Goal: Information Seeking & Learning: Learn about a topic

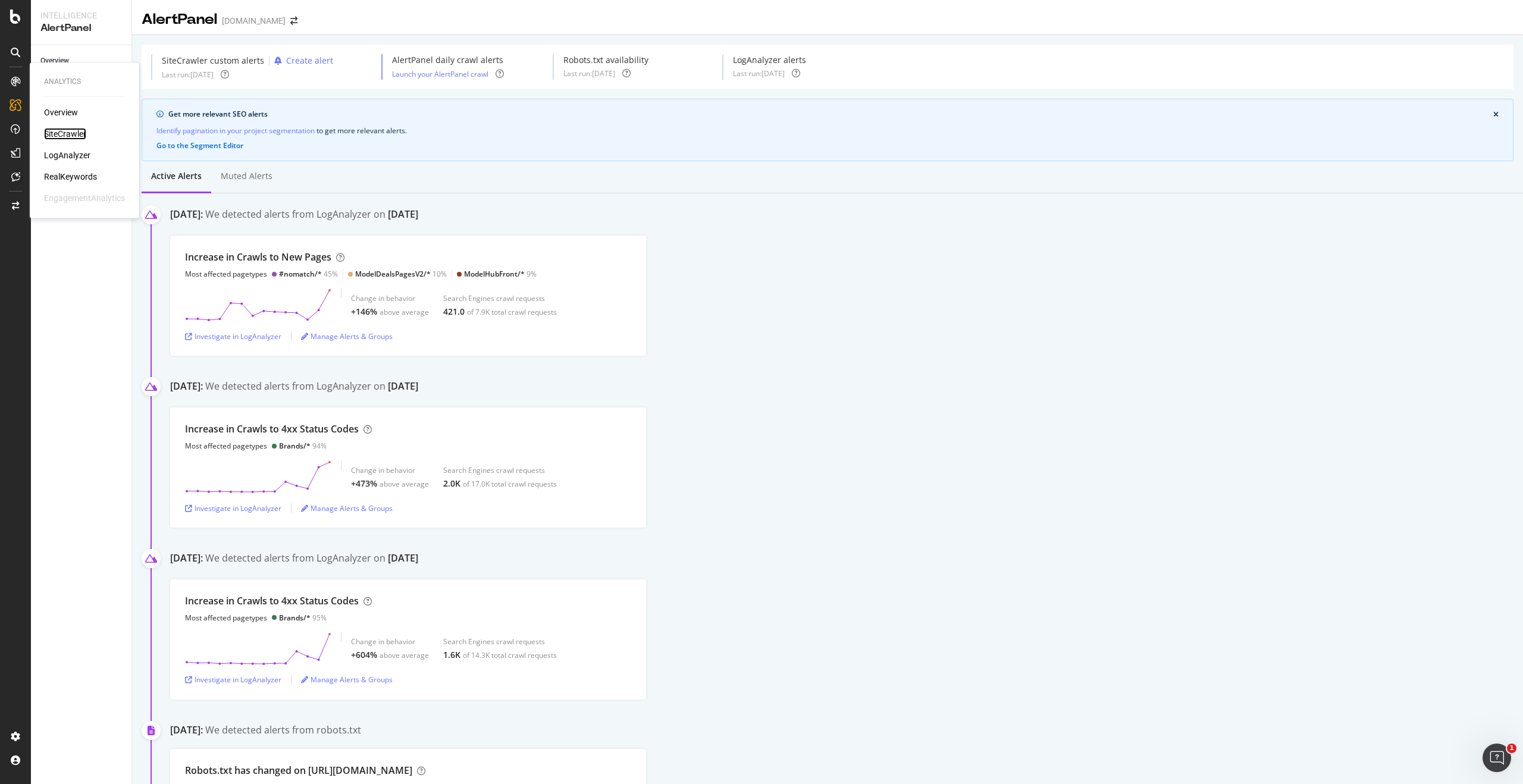
click at [72, 134] on div "SiteCrawler" at bounding box center [65, 134] width 42 height 12
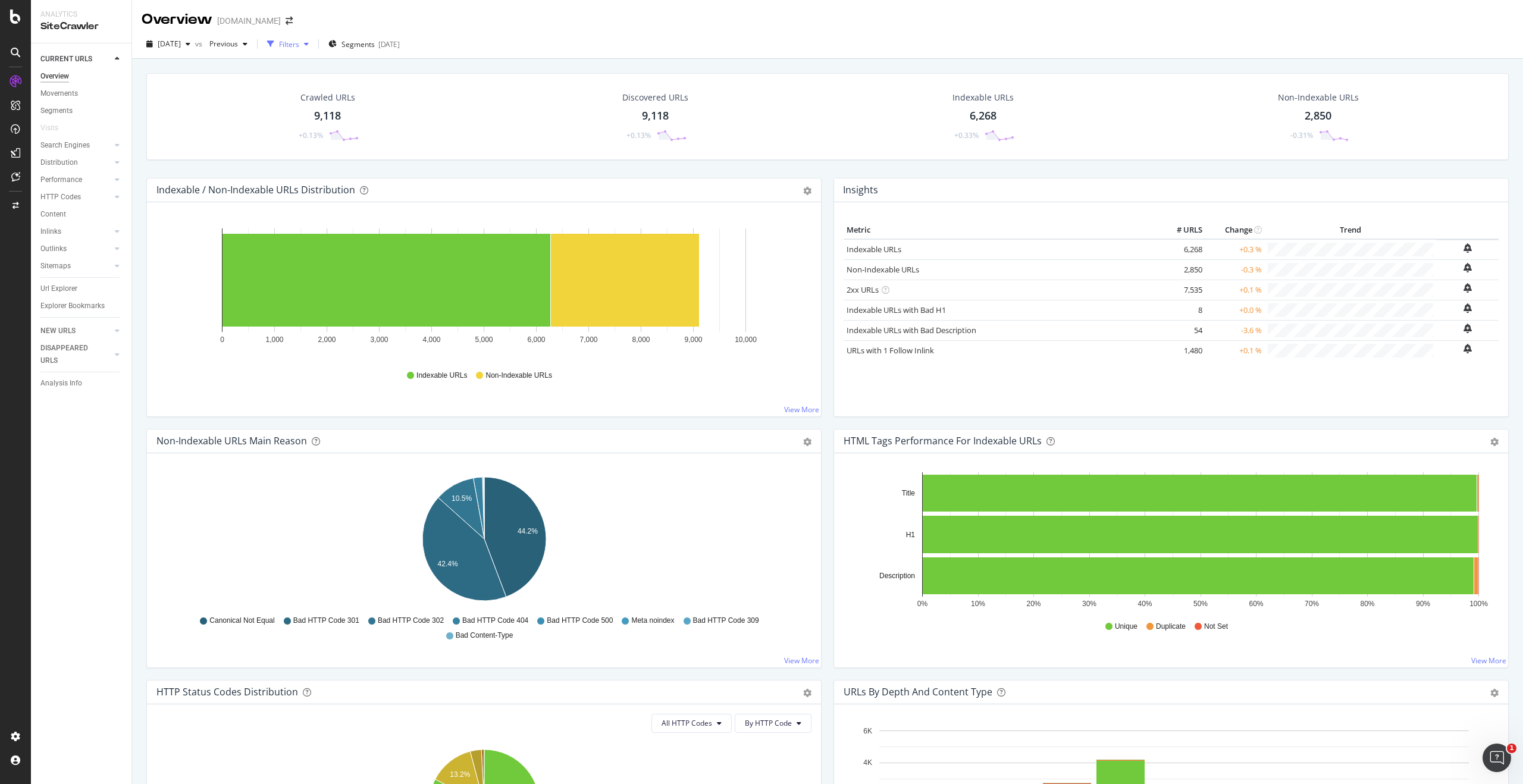
click at [309, 44] on icon "button" at bounding box center [306, 44] width 5 height 7
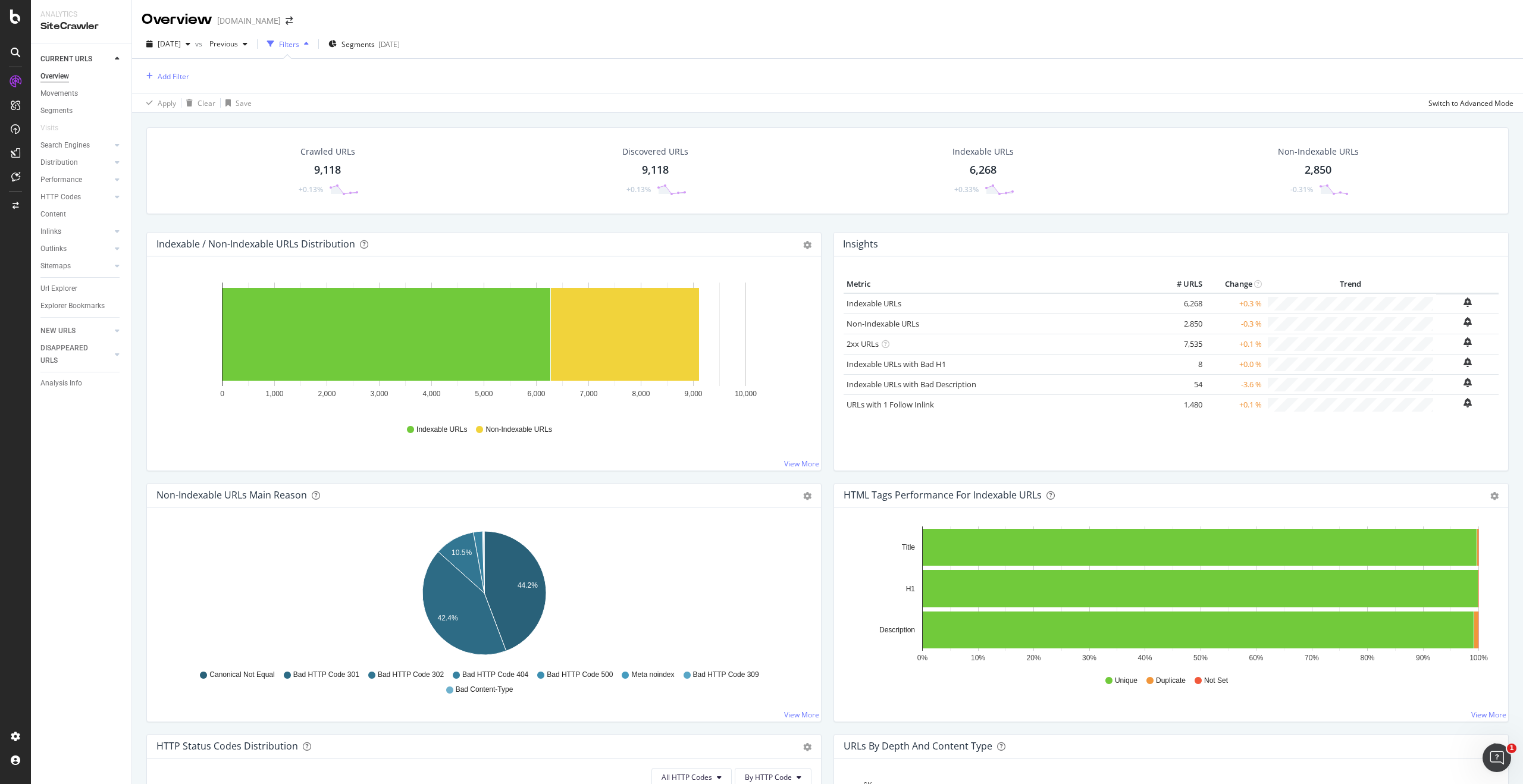
click at [309, 44] on icon "button" at bounding box center [306, 44] width 5 height 7
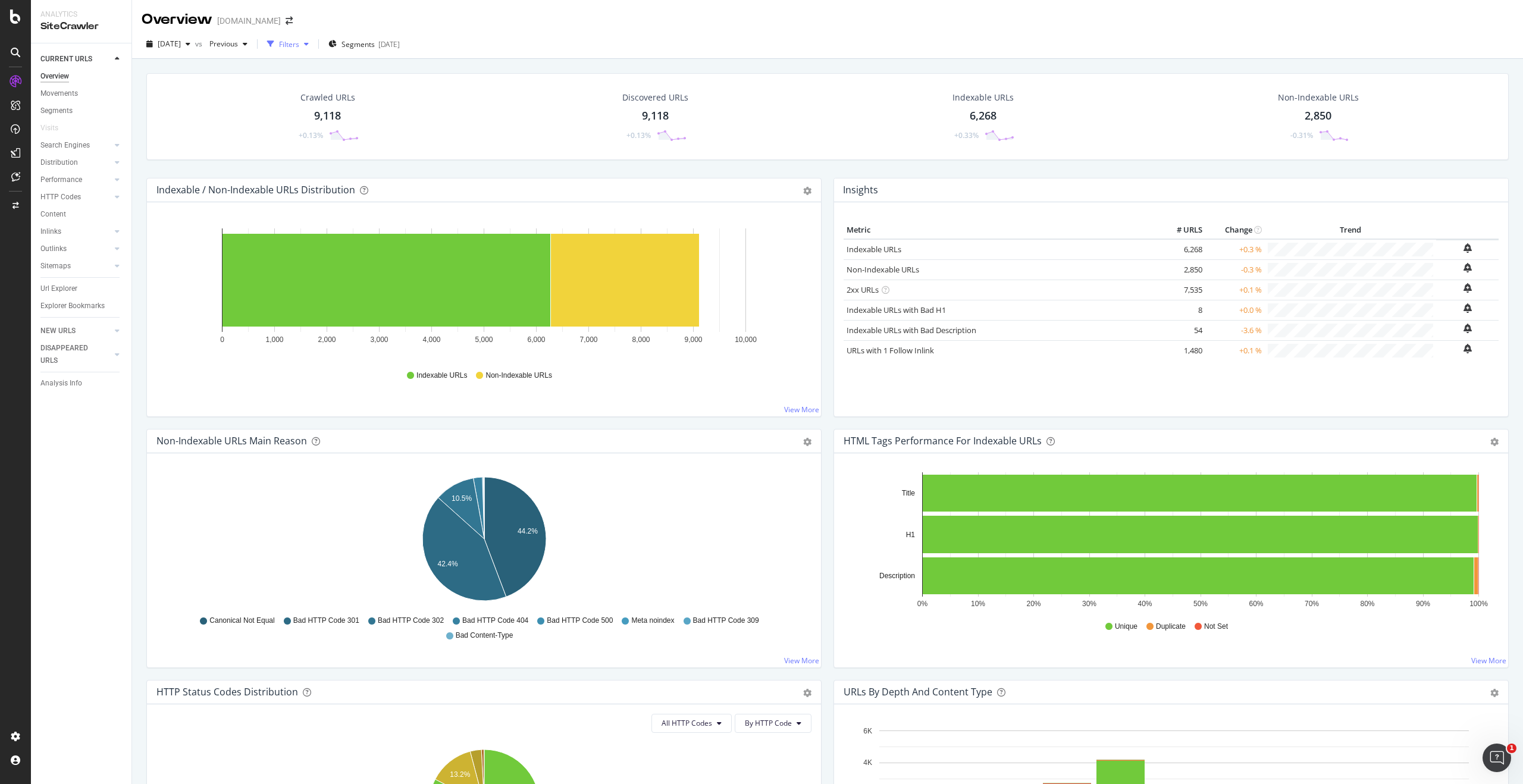
click at [309, 44] on icon "button" at bounding box center [306, 44] width 5 height 7
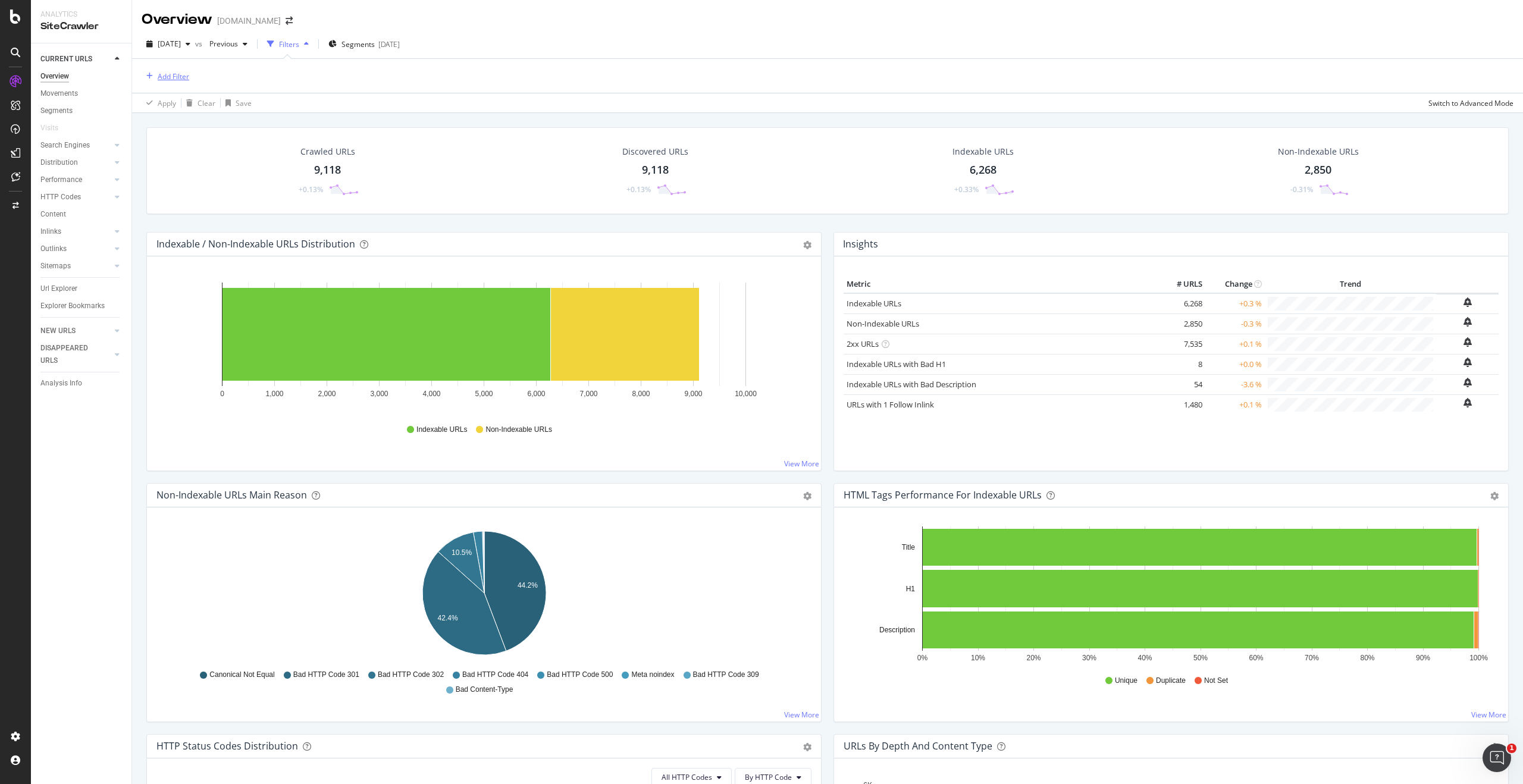
click at [163, 75] on div "Add Filter" at bounding box center [173, 76] width 32 height 10
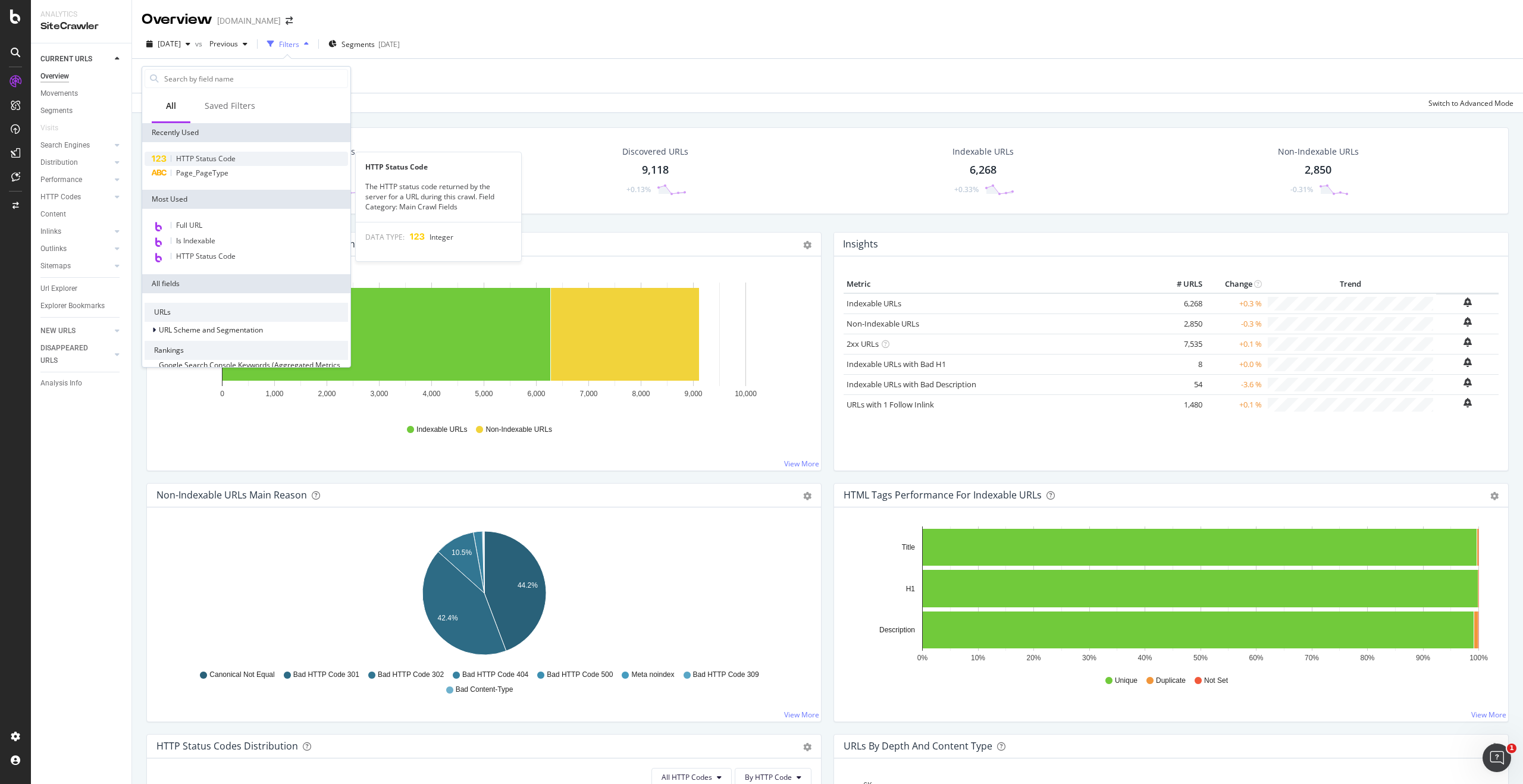
click at [209, 164] on div "HTTP Status Code" at bounding box center [246, 159] width 203 height 14
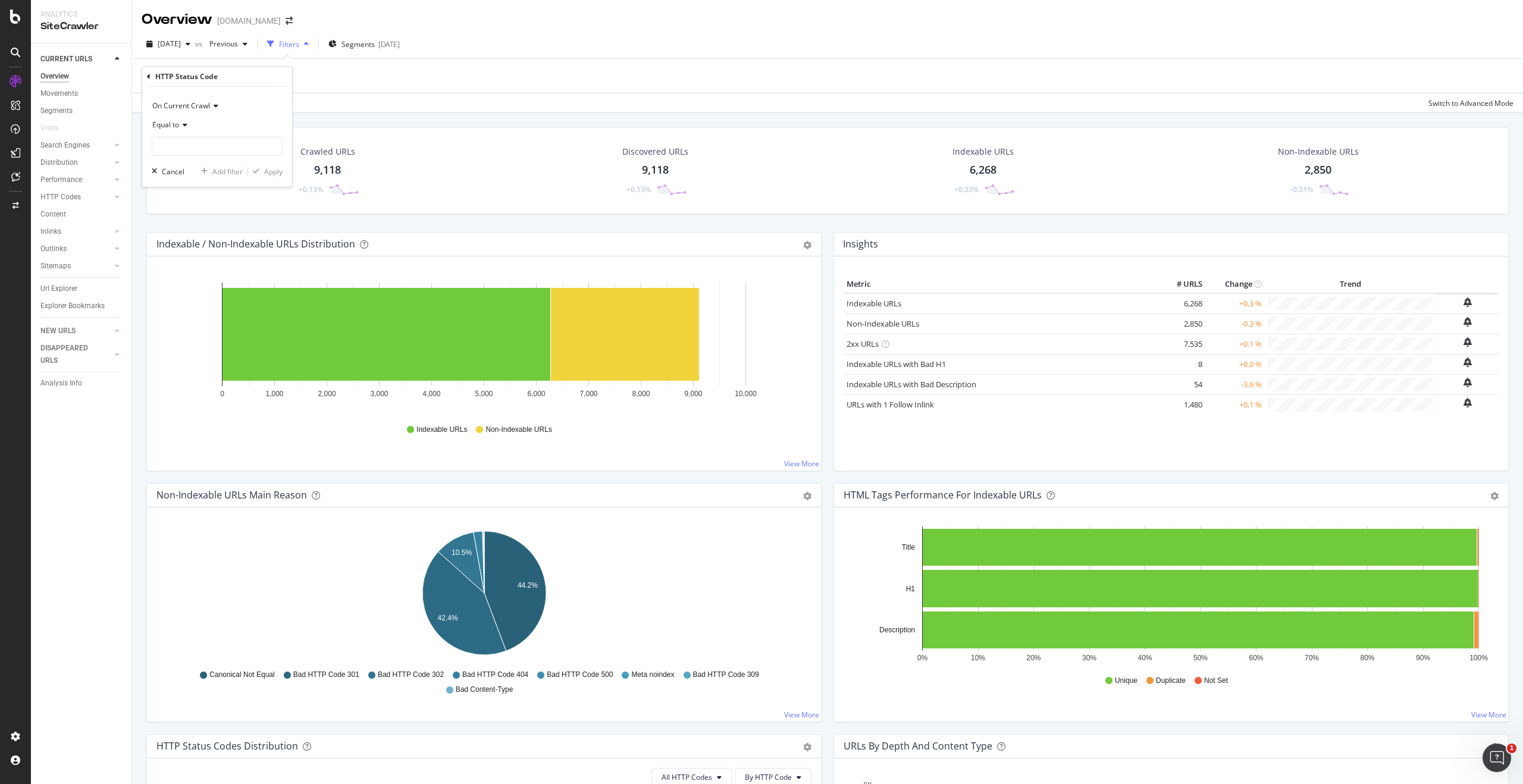
click at [151, 76] on div "HTTP Status Code" at bounding box center [217, 77] width 140 height 21
click at [148, 78] on icon at bounding box center [149, 76] width 4 height 7
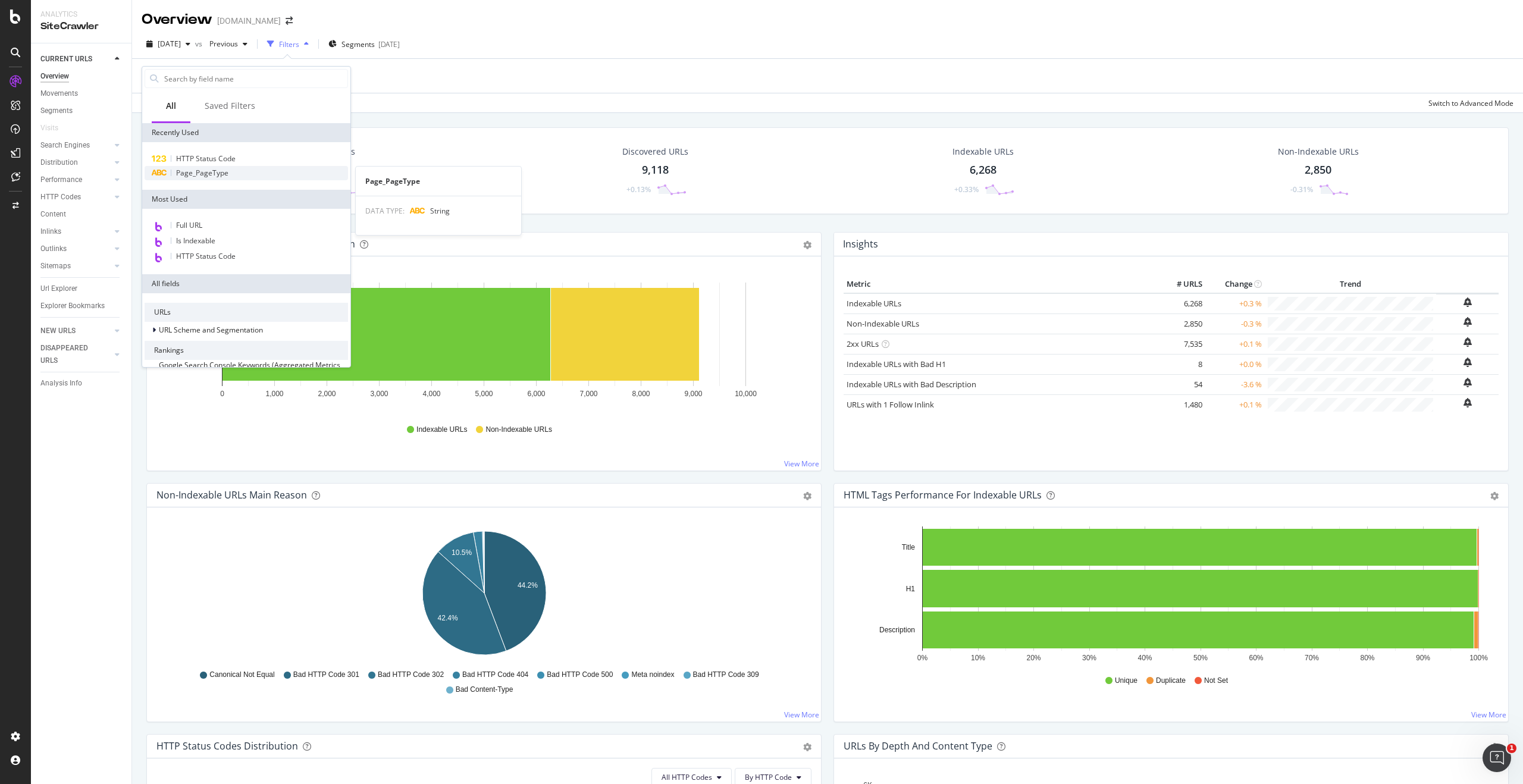
click at [210, 173] on span "Page_PageType" at bounding box center [202, 172] width 52 height 10
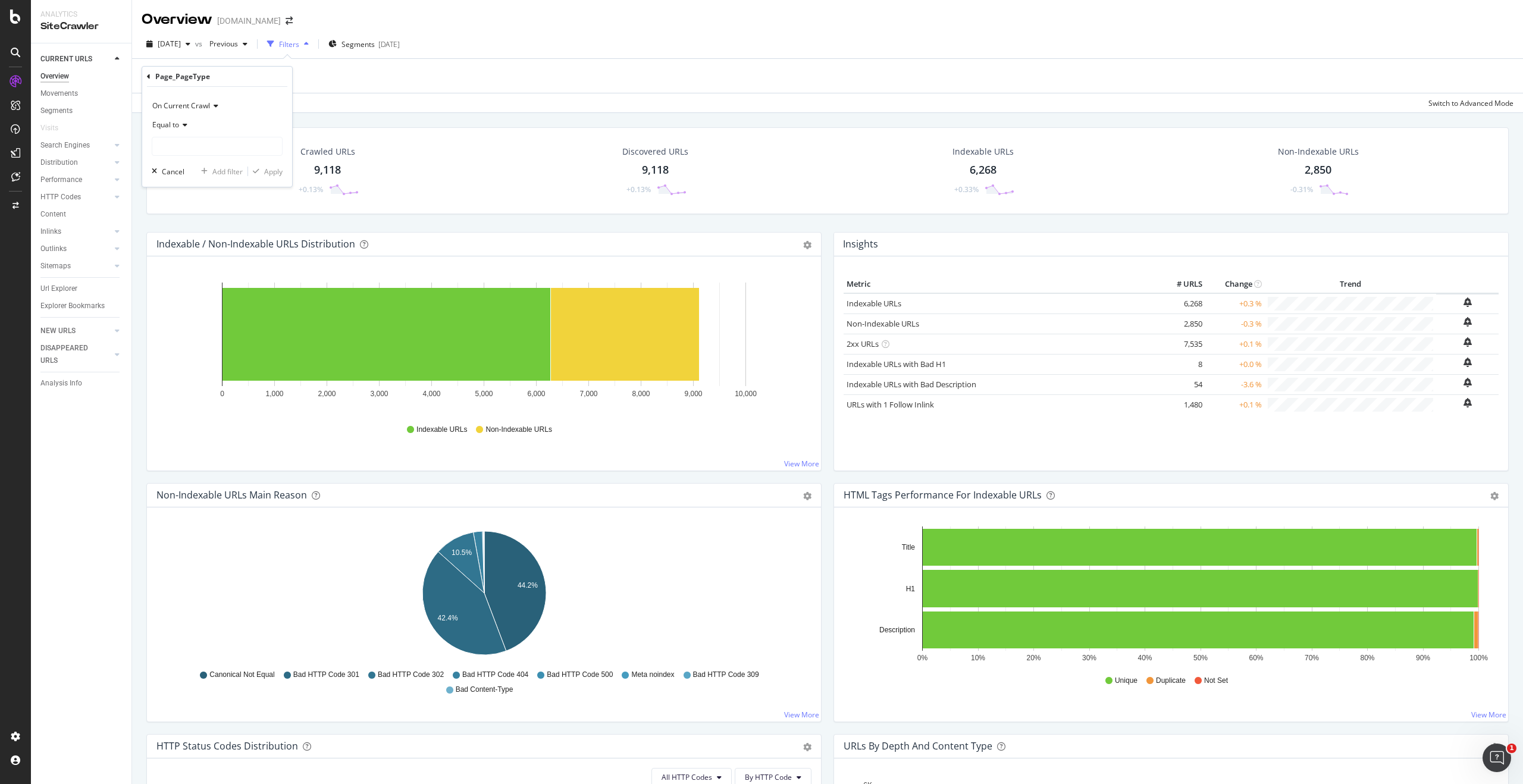
click at [188, 126] on div "Equal to" at bounding box center [217, 125] width 131 height 19
click at [329, 92] on div "Add Filter" at bounding box center [827, 75] width 1372 height 34
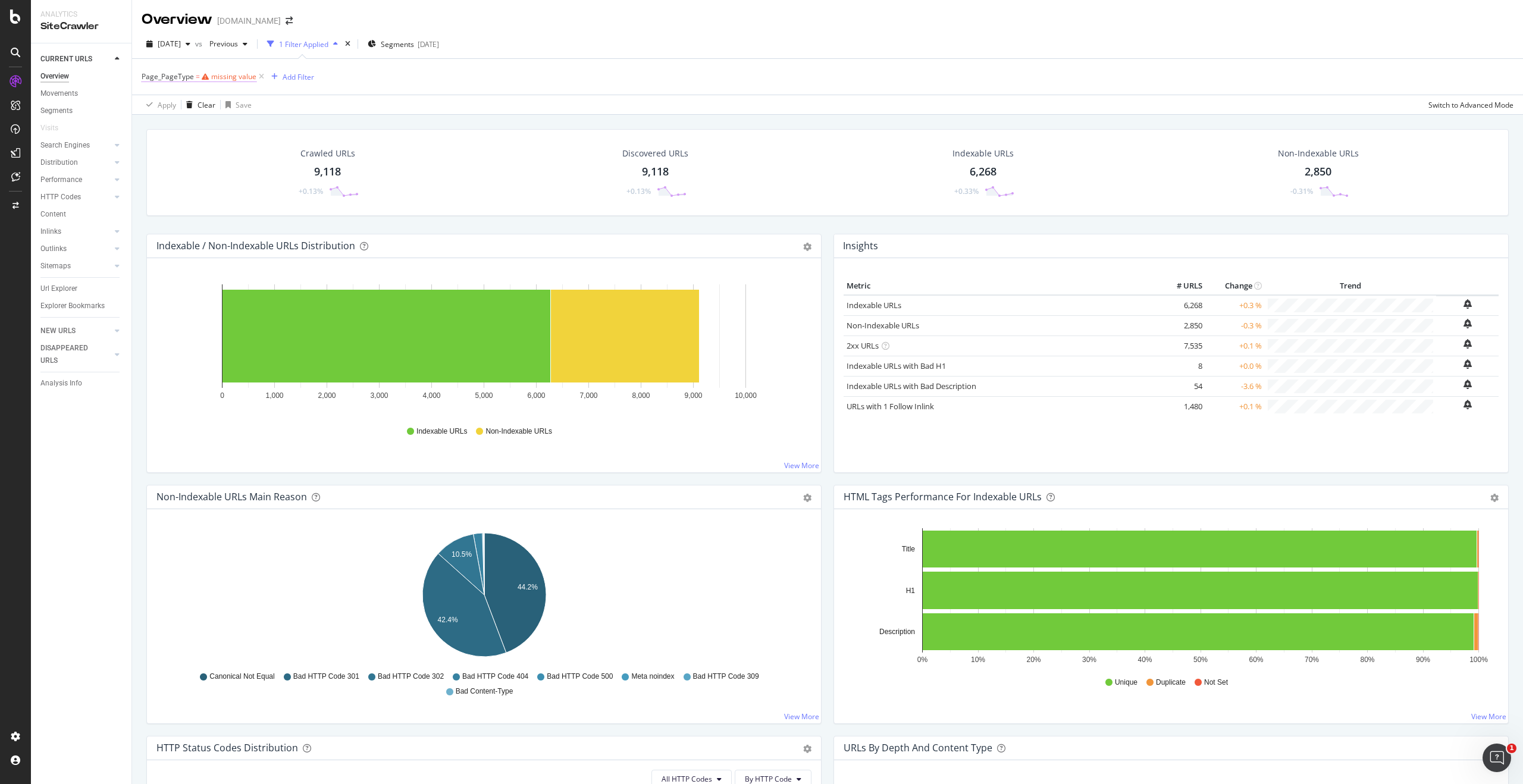
click at [237, 78] on div "missing value" at bounding box center [234, 76] width 45 height 10
click at [219, 138] on input "text" at bounding box center [217, 145] width 130 height 19
type input "#nomatch"
click at [268, 170] on div "Apply" at bounding box center [273, 170] width 18 height 10
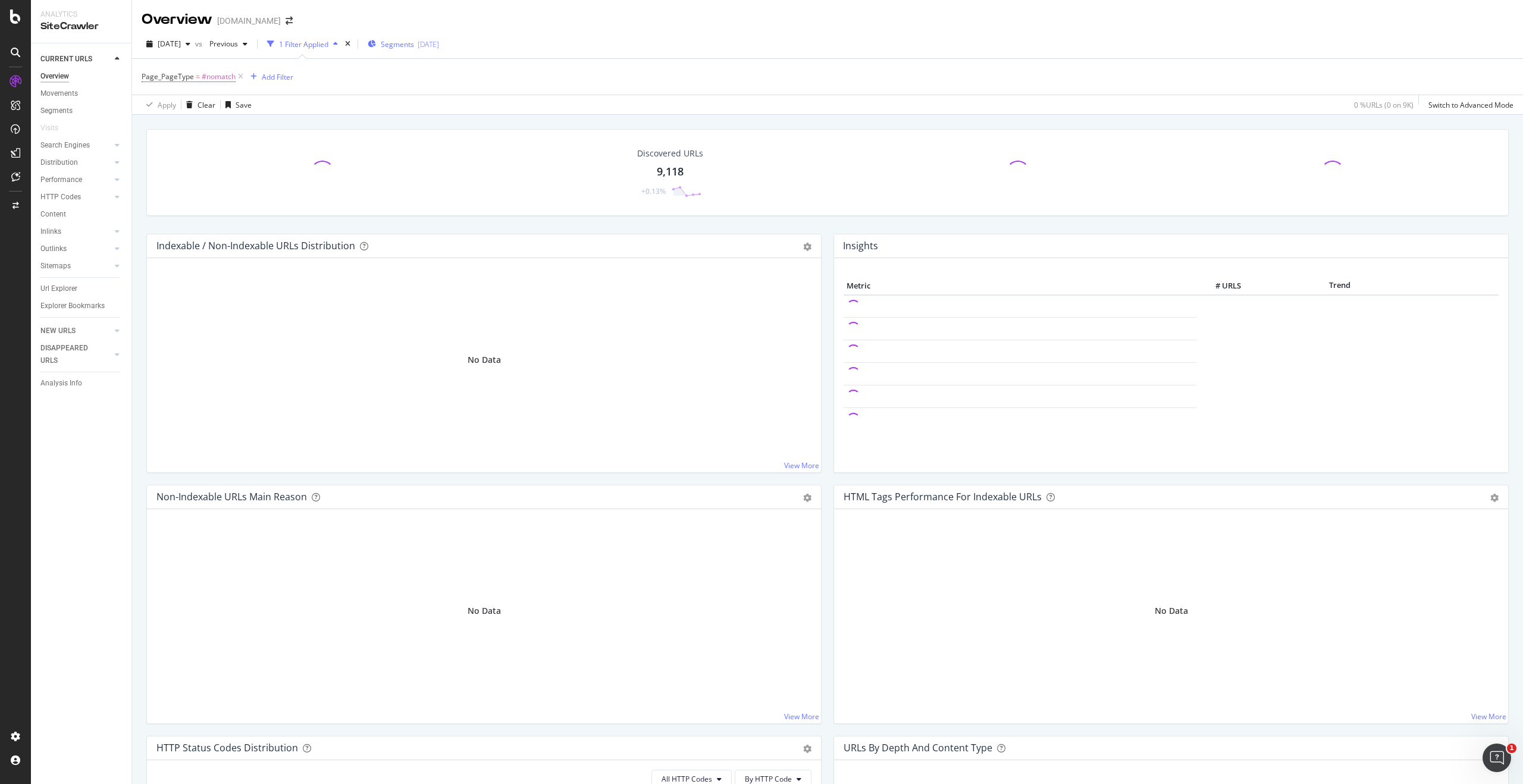
click at [439, 44] on div "2025-07-11" at bounding box center [428, 44] width 21 height 10
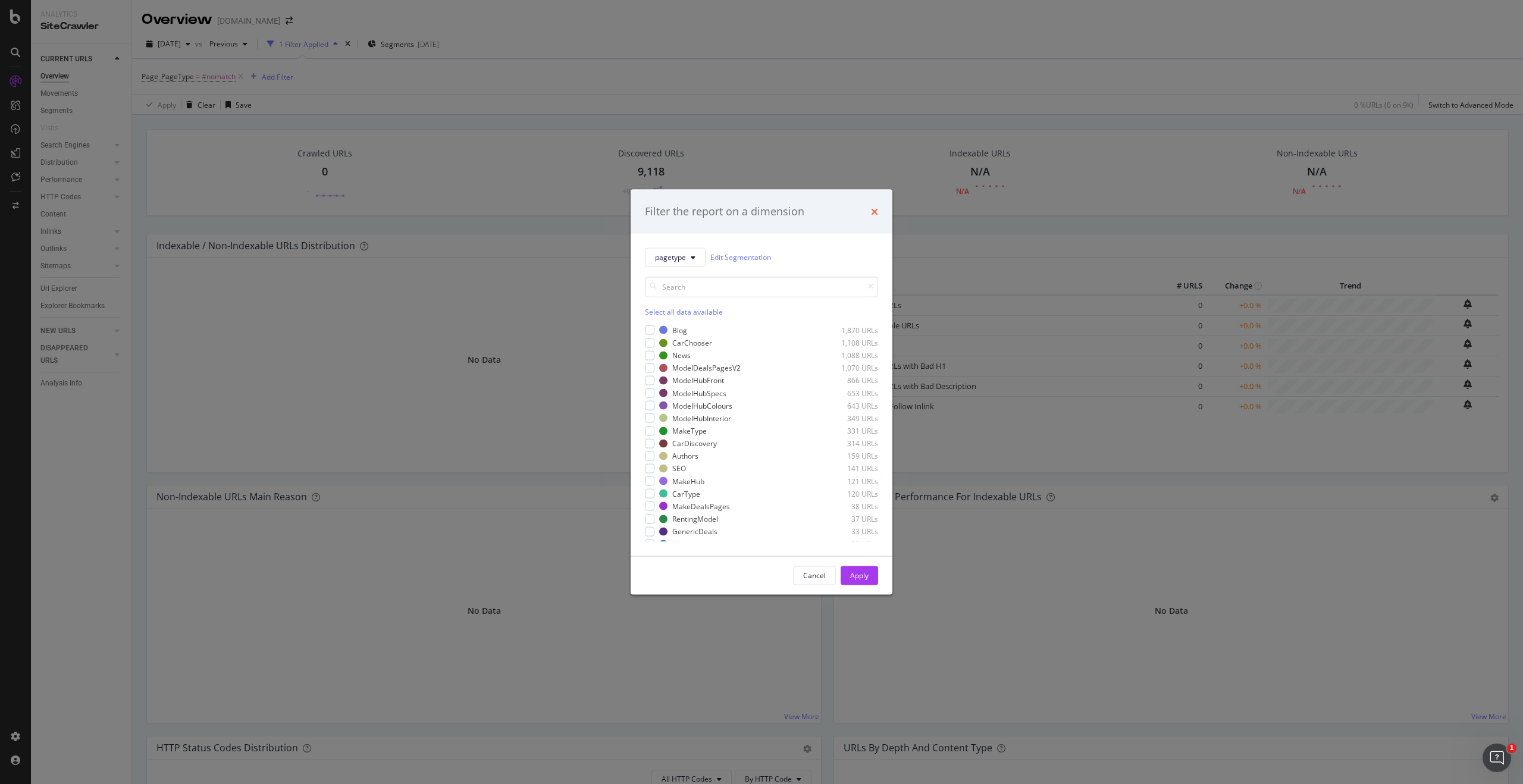
click at [872, 210] on icon "times" at bounding box center [874, 211] width 7 height 9
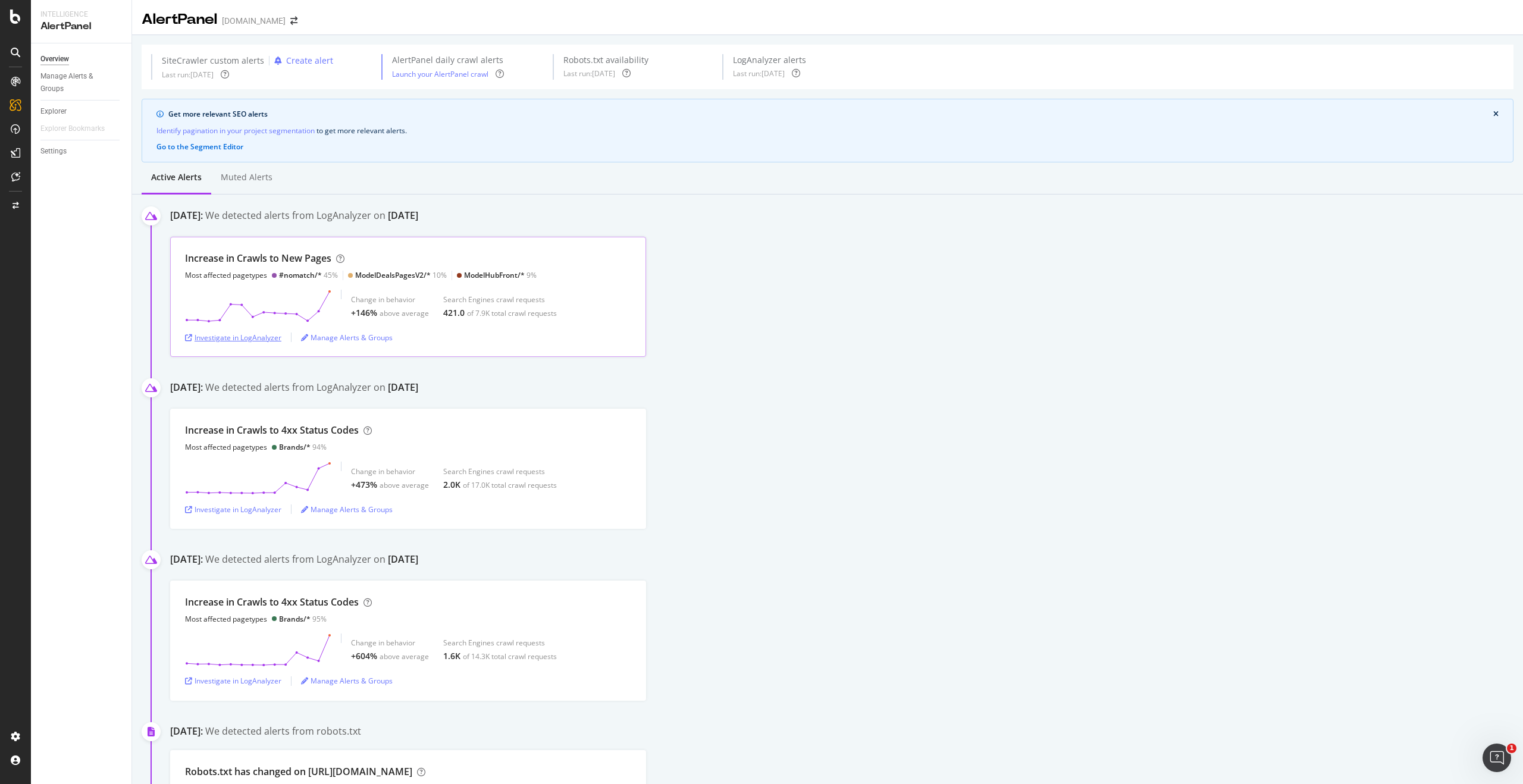
click at [248, 338] on div "Investigate in LogAnalyzer" at bounding box center [234, 337] width 97 height 10
click at [185, 328] on button "Investigate in LogAnalyzer" at bounding box center [234, 337] width 97 height 19
click at [271, 21] on div "[DOMAIN_NAME]" at bounding box center [253, 21] width 63 height 12
click at [291, 19] on icon "arrow-right-arrow-left" at bounding box center [294, 21] width 7 height 9
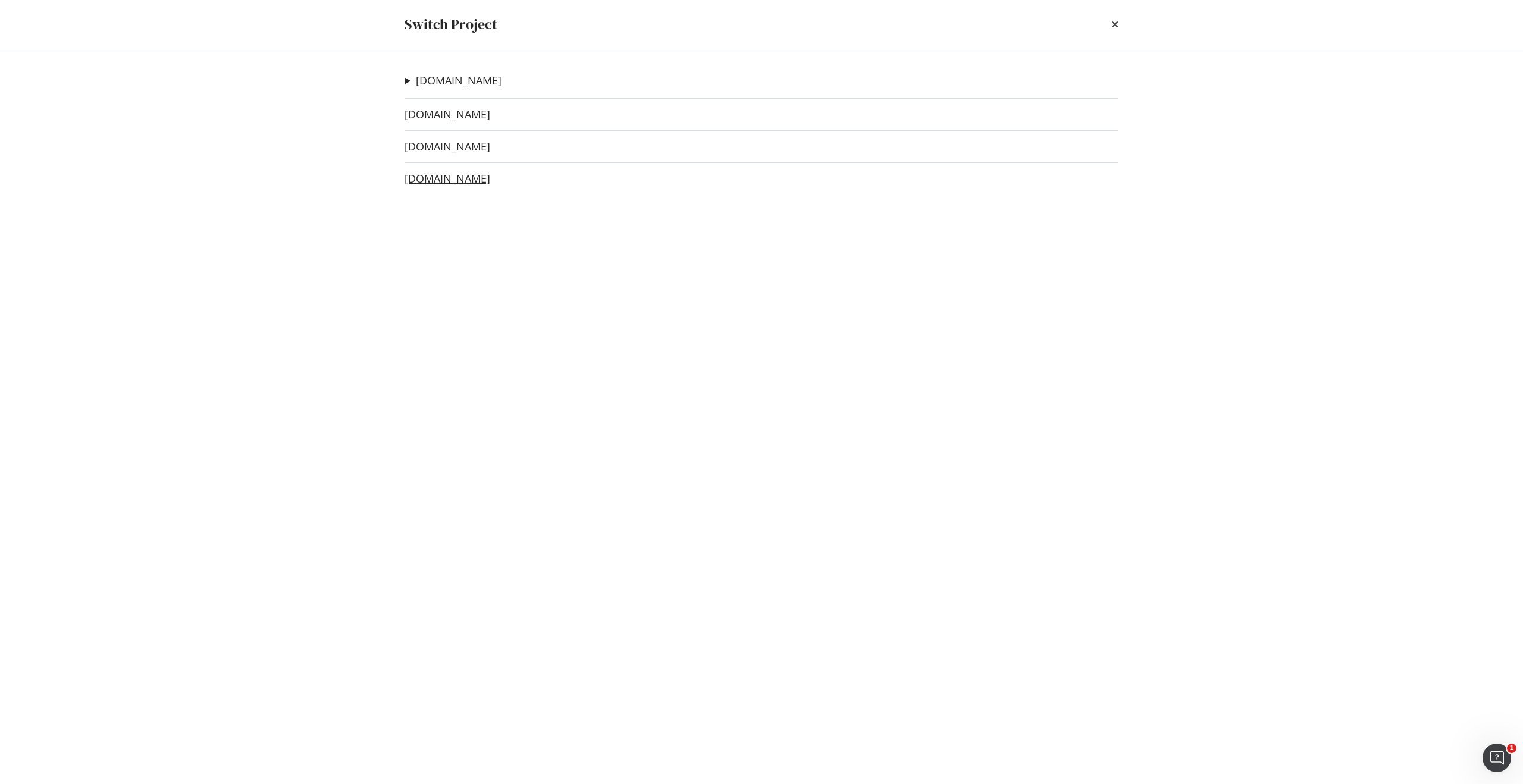
click at [440, 177] on link "www.carwow.co.uk" at bounding box center [447, 179] width 85 height 13
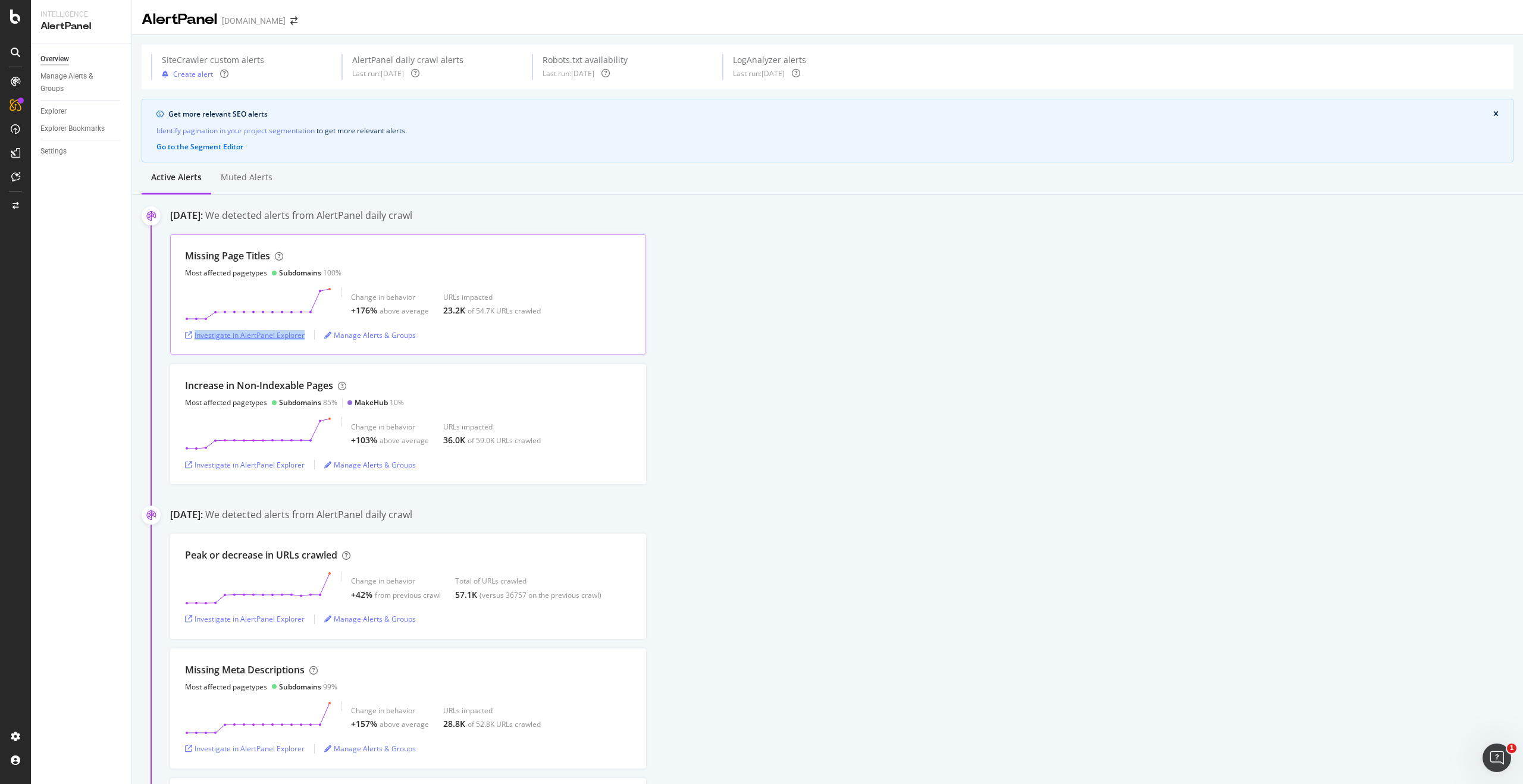
click at [262, 334] on div "Investigate in AlertPanel Explorer" at bounding box center [245, 335] width 120 height 10
click at [272, 23] on div "www.carwow.co.uk" at bounding box center [253, 21] width 63 height 12
click at [296, 20] on span at bounding box center [294, 21] width 17 height 9
click at [298, 20] on icon "arrow-right-arrow-left" at bounding box center [294, 21] width 7 height 9
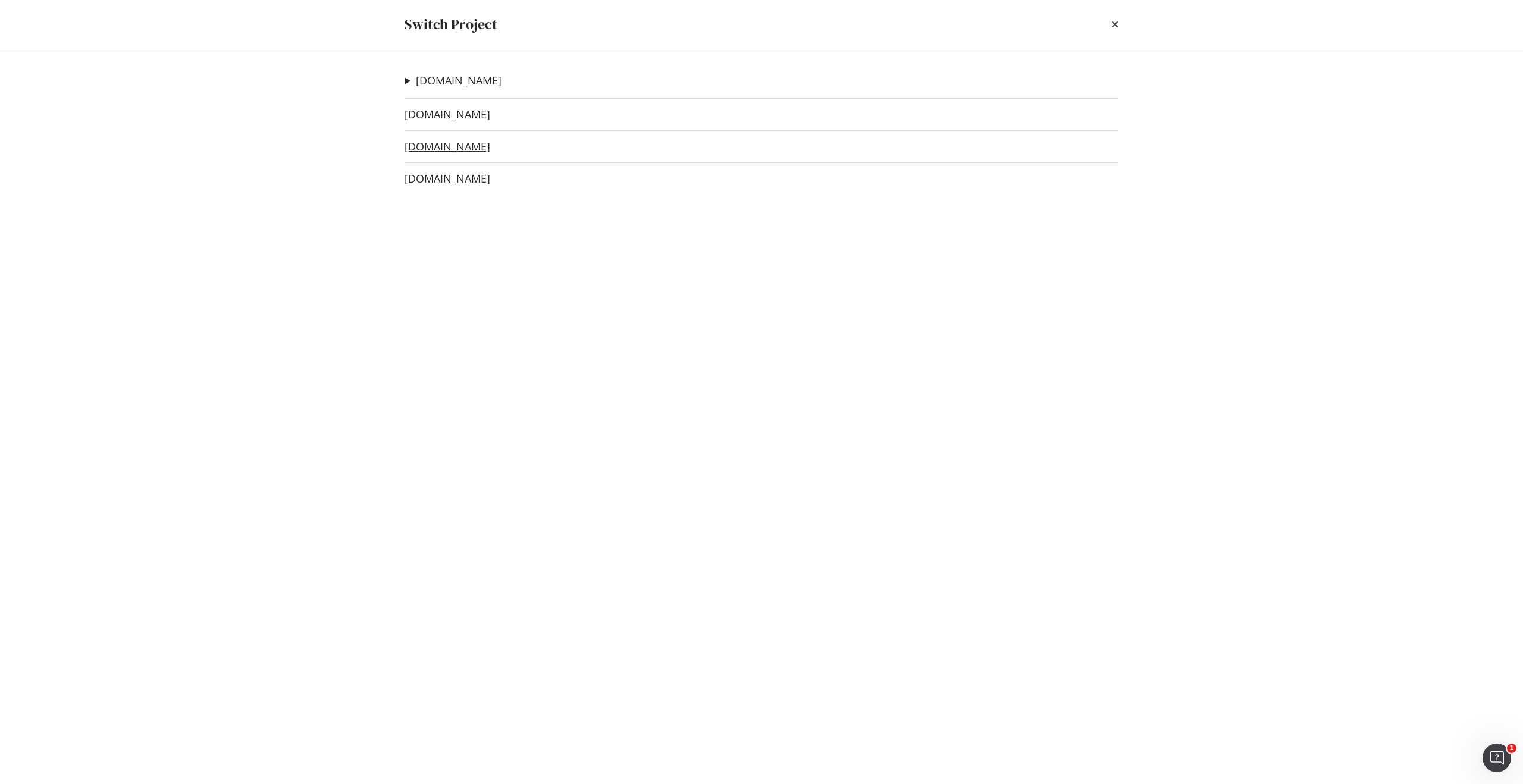
click at [451, 150] on link "[DOMAIN_NAME]" at bounding box center [447, 146] width 85 height 13
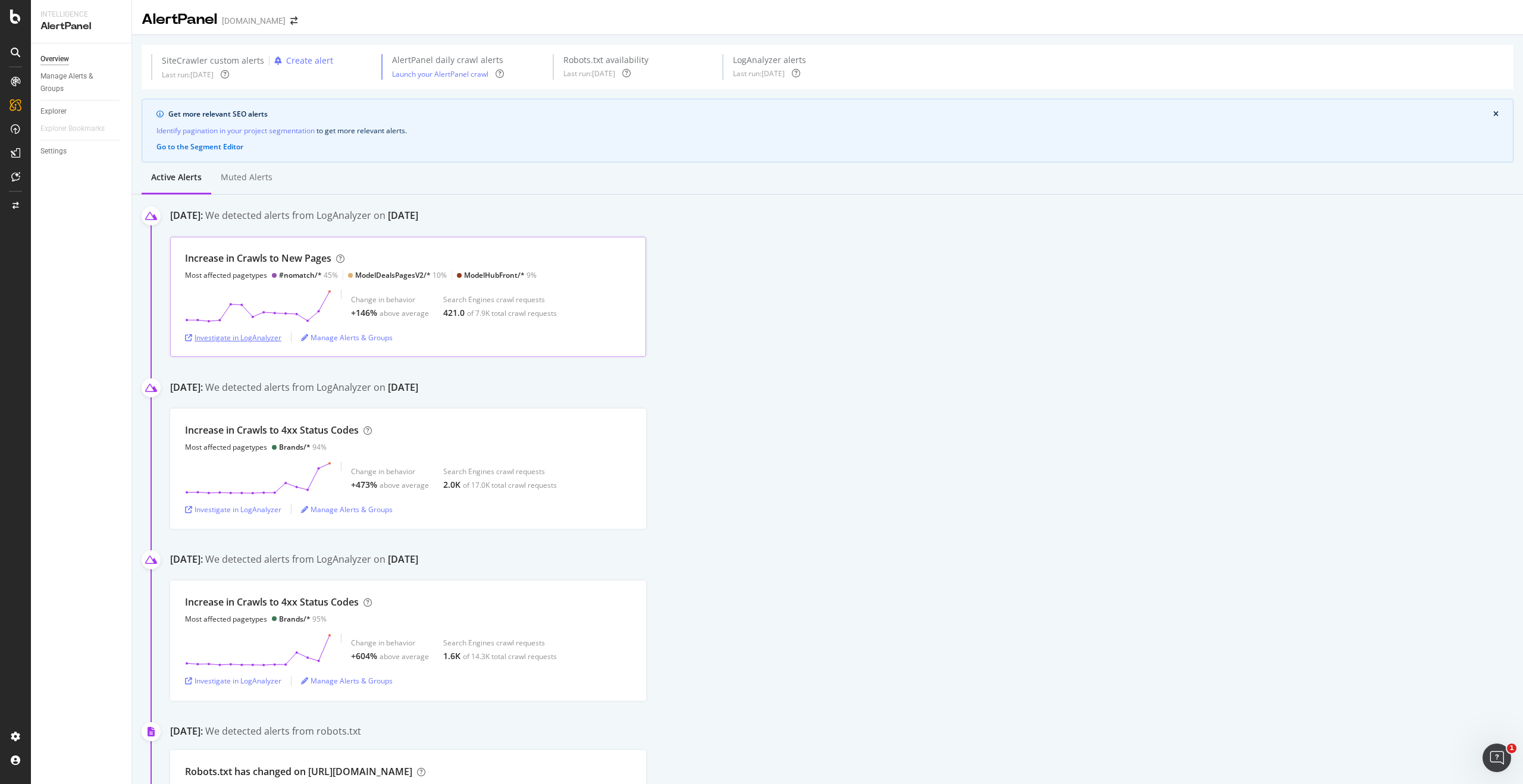
click at [259, 340] on div "Investigate in LogAnalyzer" at bounding box center [234, 337] width 97 height 10
click at [345, 335] on div "Manage Alerts & Groups" at bounding box center [347, 337] width 92 height 10
click at [249, 337] on div "Investigate in LogAnalyzer" at bounding box center [234, 337] width 97 height 10
click at [238, 337] on div "Investigate in LogAnalyzer" at bounding box center [234, 337] width 97 height 10
click at [67, 133] on div "SiteCrawler" at bounding box center [65, 134] width 42 height 12
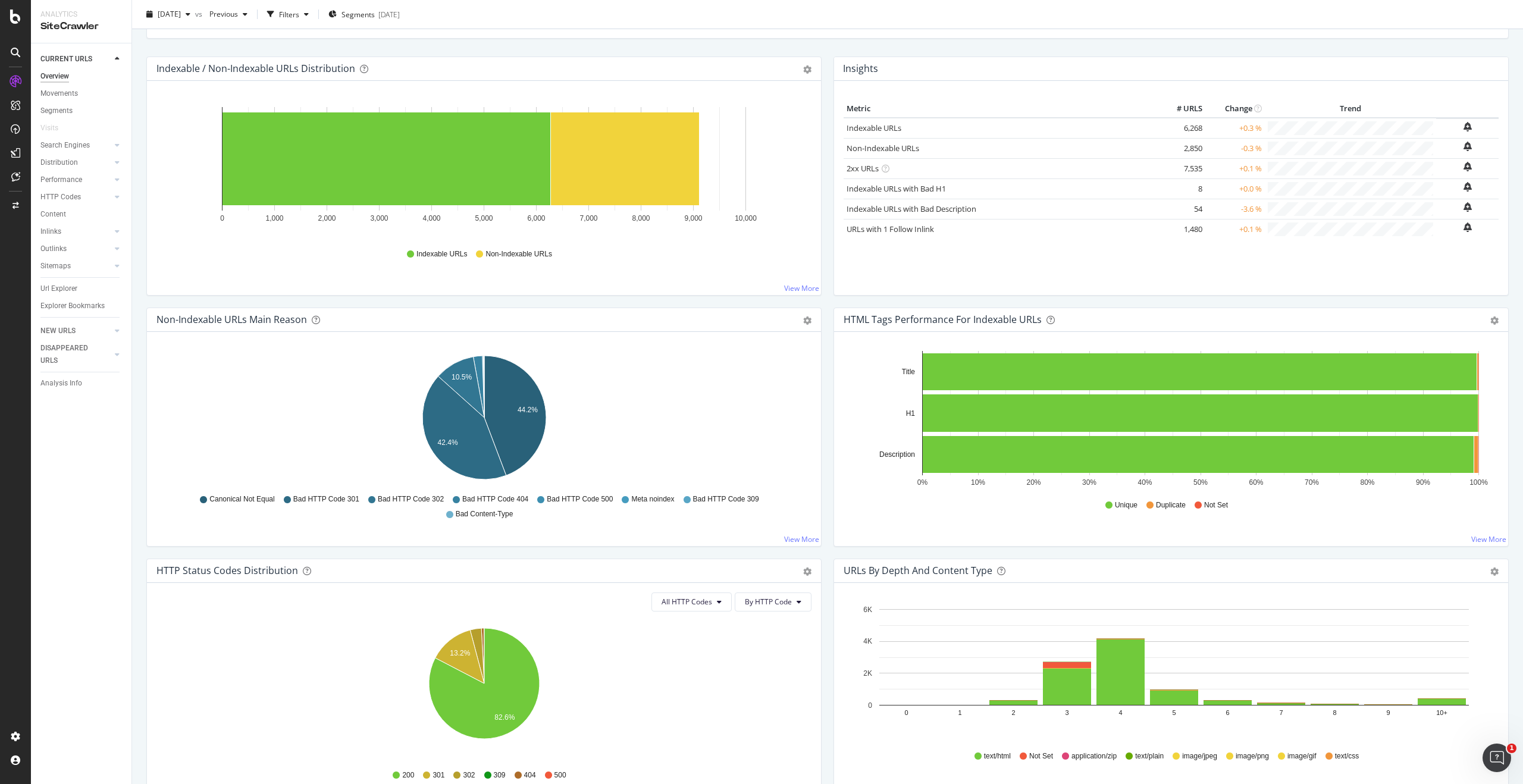
scroll to position [200, 0]
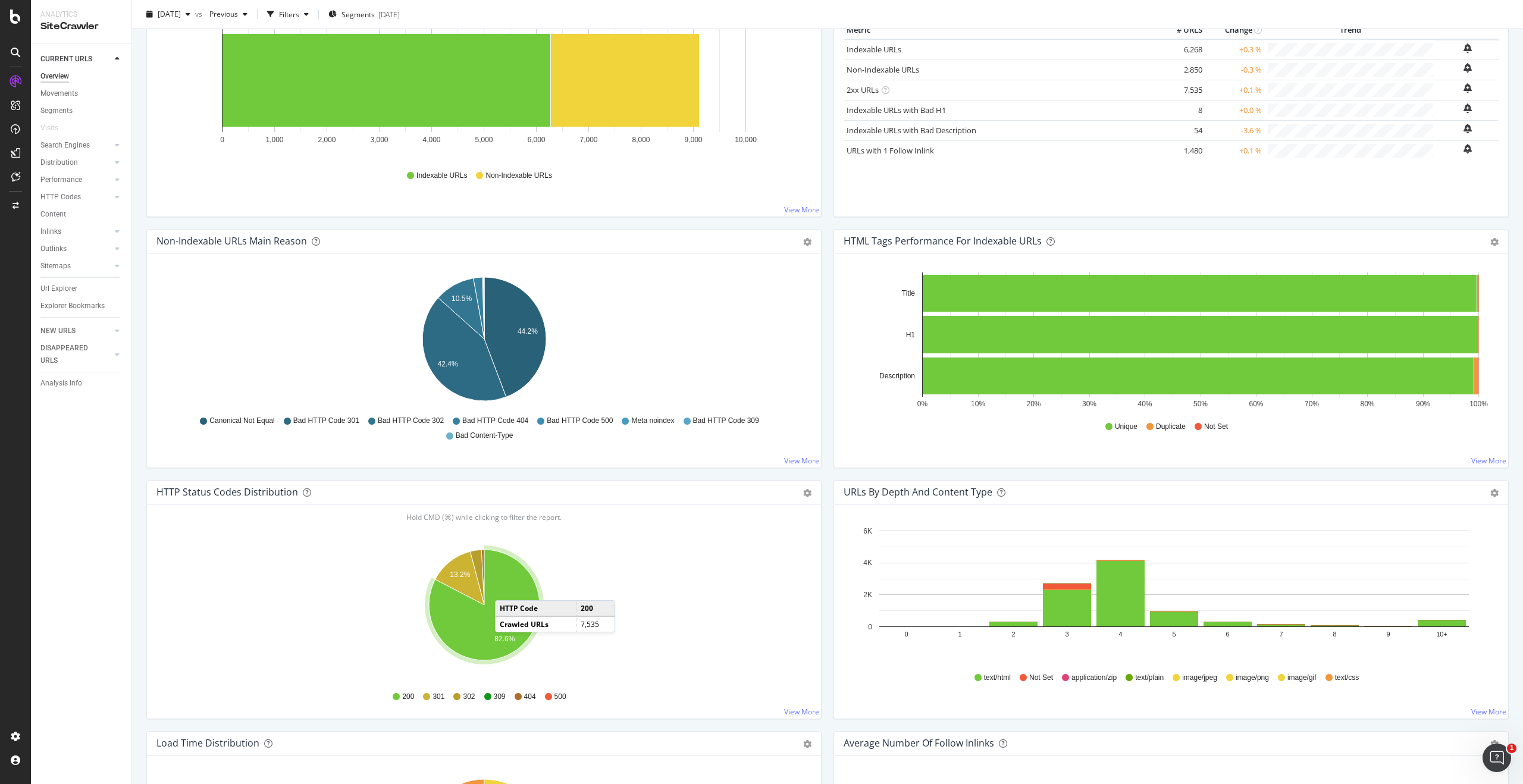
click at [507, 588] on icon "A chart." at bounding box center [484, 605] width 111 height 111
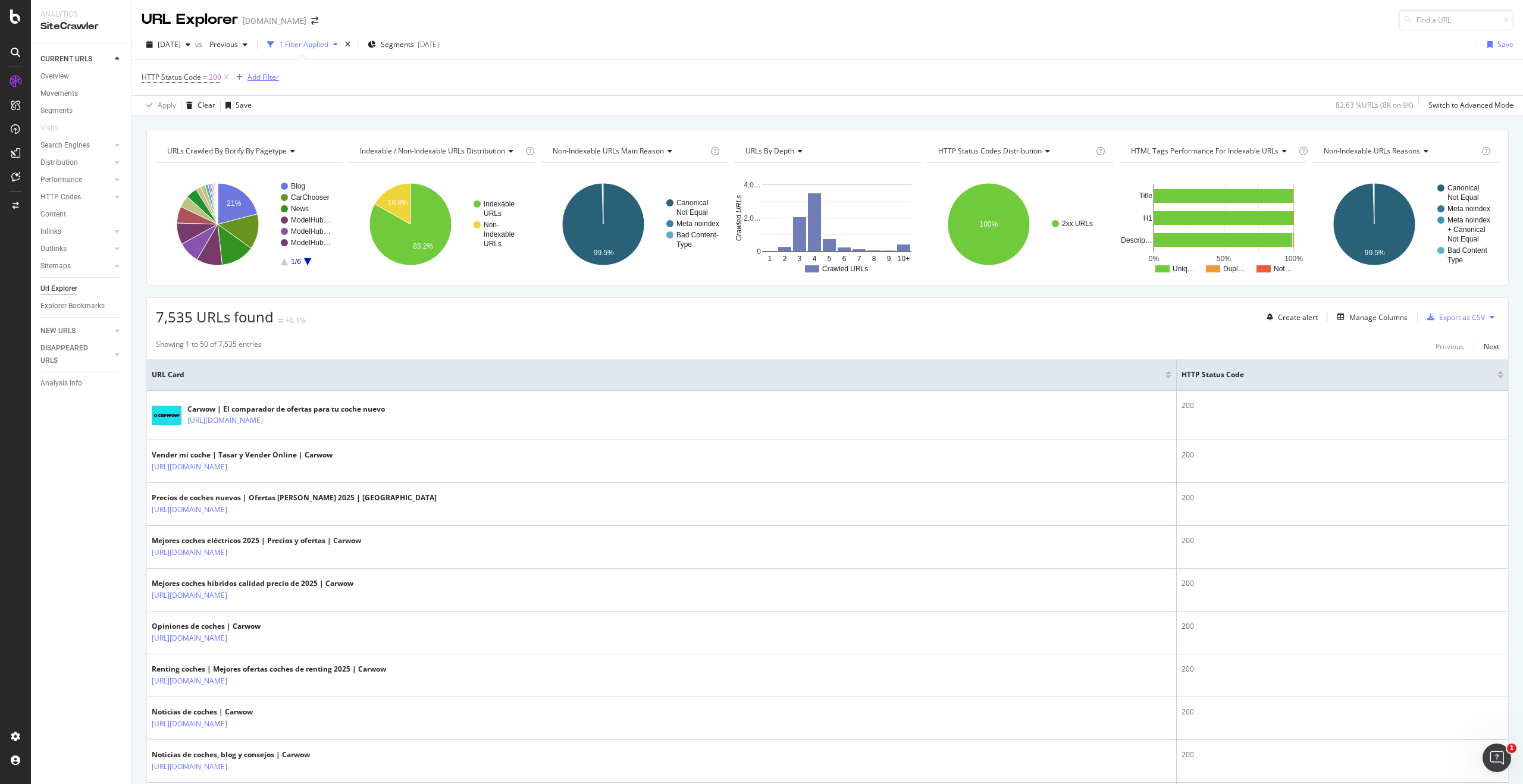
click at [253, 78] on div "Add Filter" at bounding box center [264, 77] width 32 height 10
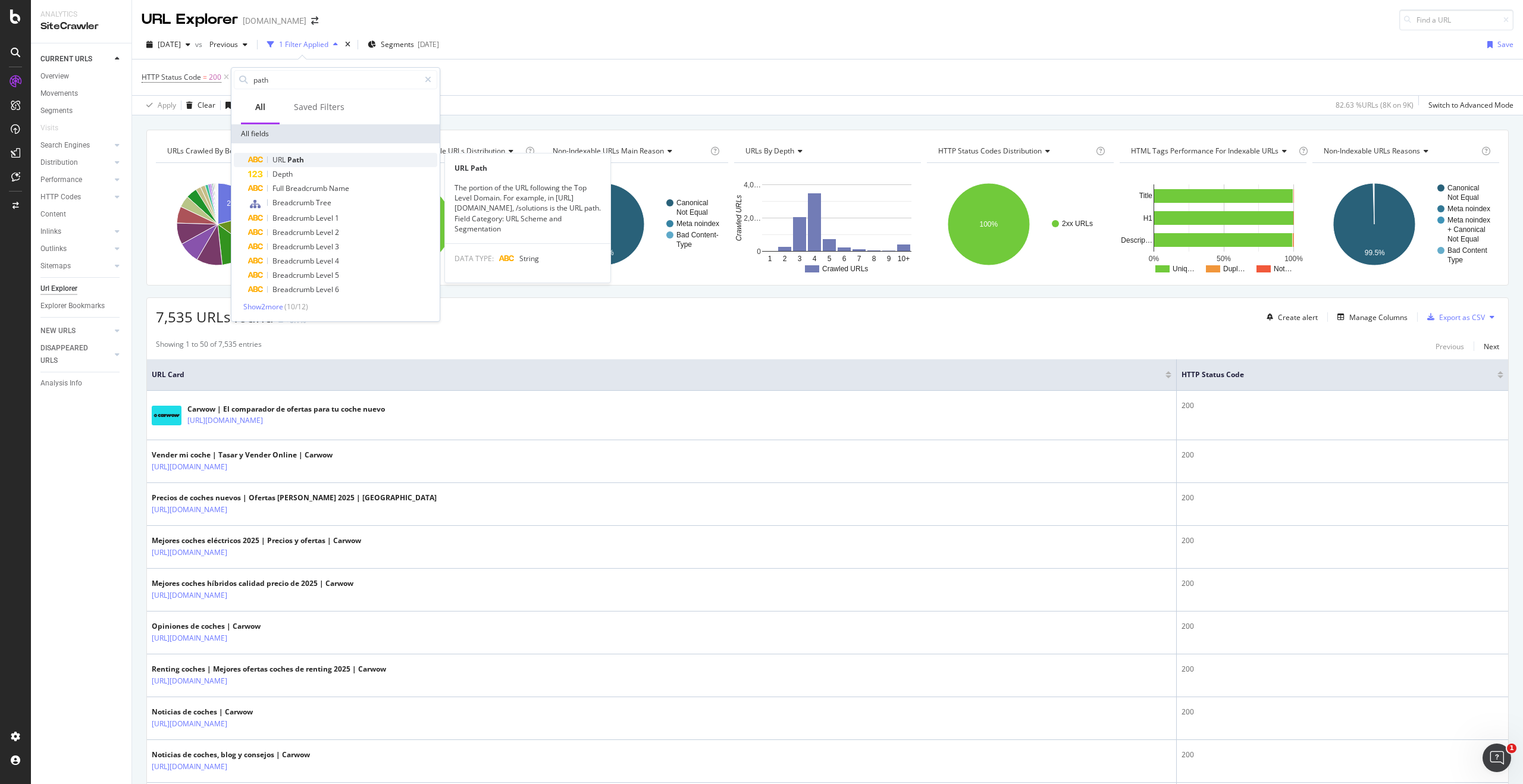
type input "path"
click at [297, 155] on span "Path" at bounding box center [295, 159] width 17 height 10
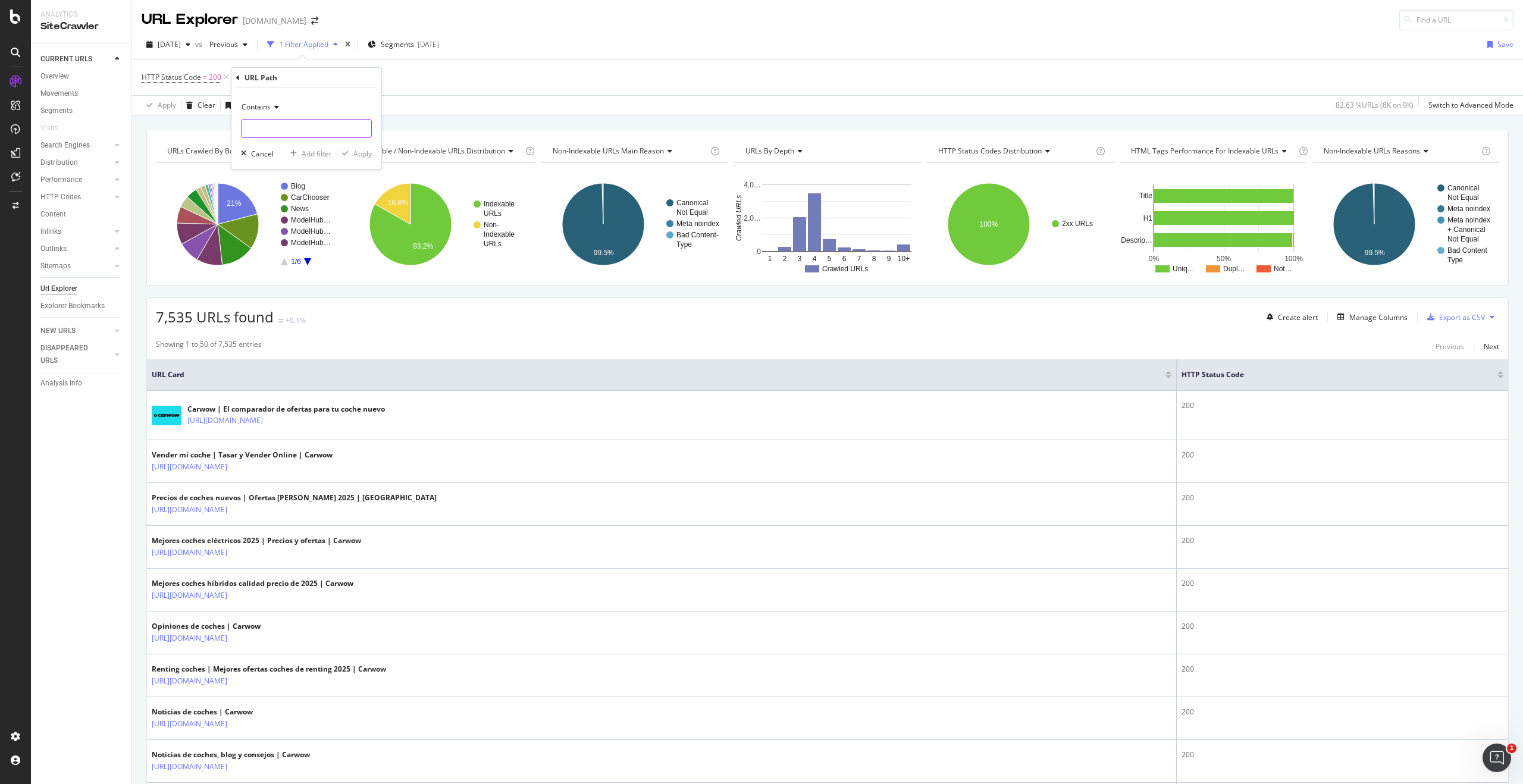
click at [279, 126] on input "text" at bounding box center [306, 128] width 130 height 19
type input "/new-car-chooser"
click at [366, 157] on div "Apply" at bounding box center [362, 153] width 18 height 10
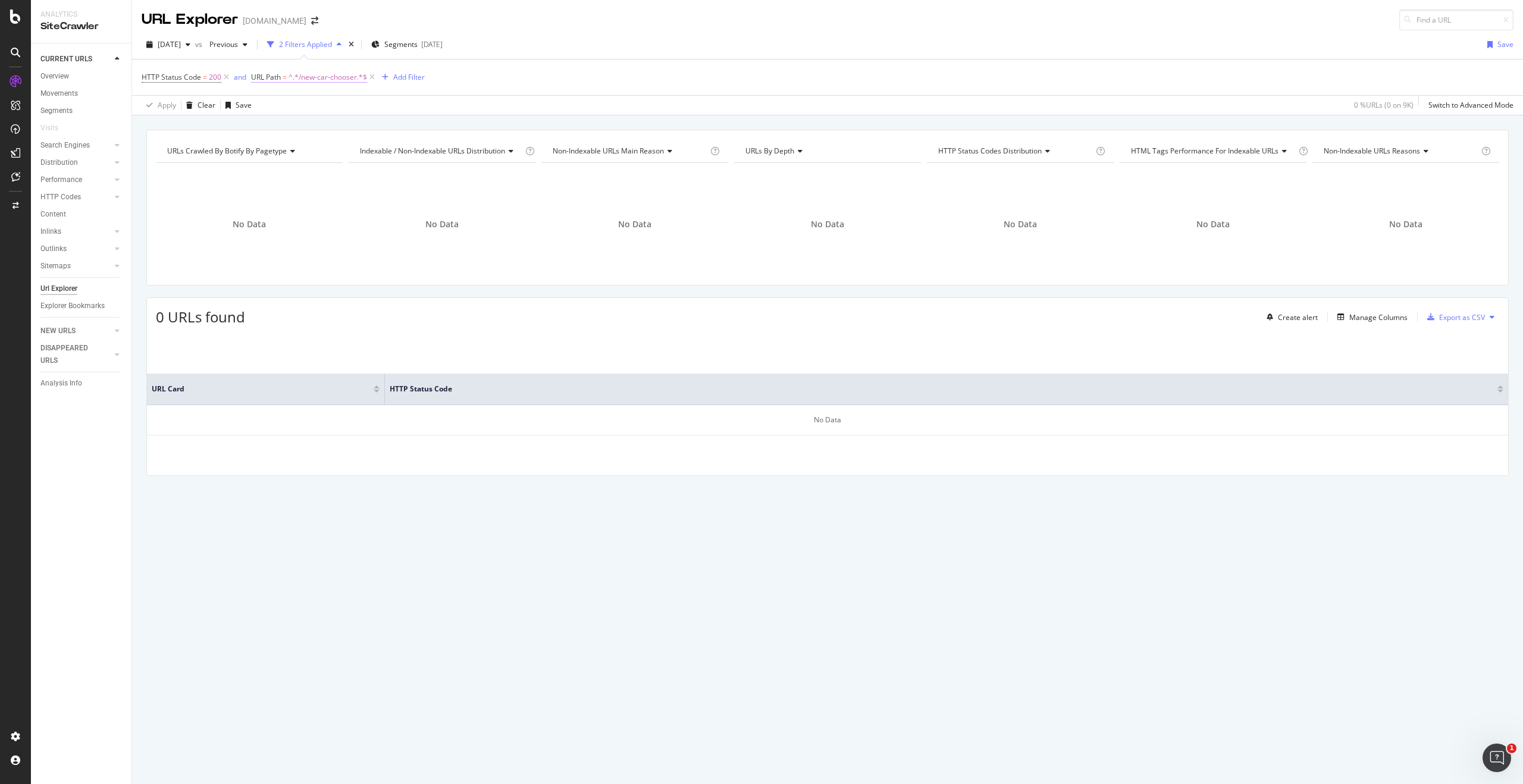
click at [305, 78] on span "^.*/new-car-chooser.*$" at bounding box center [328, 77] width 78 height 17
click at [301, 106] on div "Contains" at bounding box center [325, 105] width 131 height 19
click at [294, 219] on span "Contains" at bounding box center [283, 222] width 32 height 10
click at [469, 103] on div "Apply Clear Save 0 % URLs ( 0 on 9K ) Switch to Advanced Mode" at bounding box center [827, 104] width 1391 height 20
click at [1494, 758] on icon "Open Intercom Messenger" at bounding box center [1497, 758] width 20 height 20
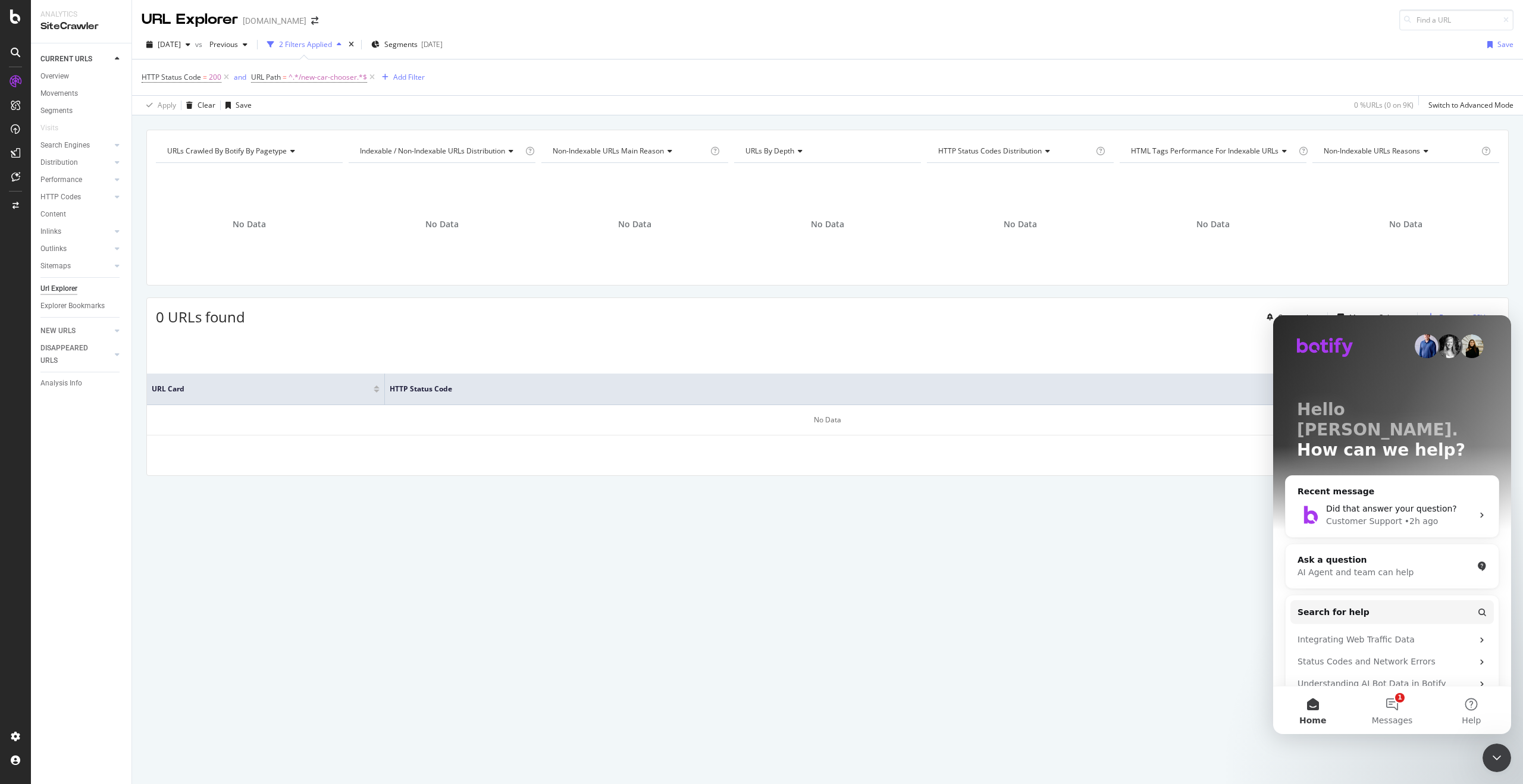
click at [1343, 515] on div "Customer Support" at bounding box center [1364, 521] width 76 height 13
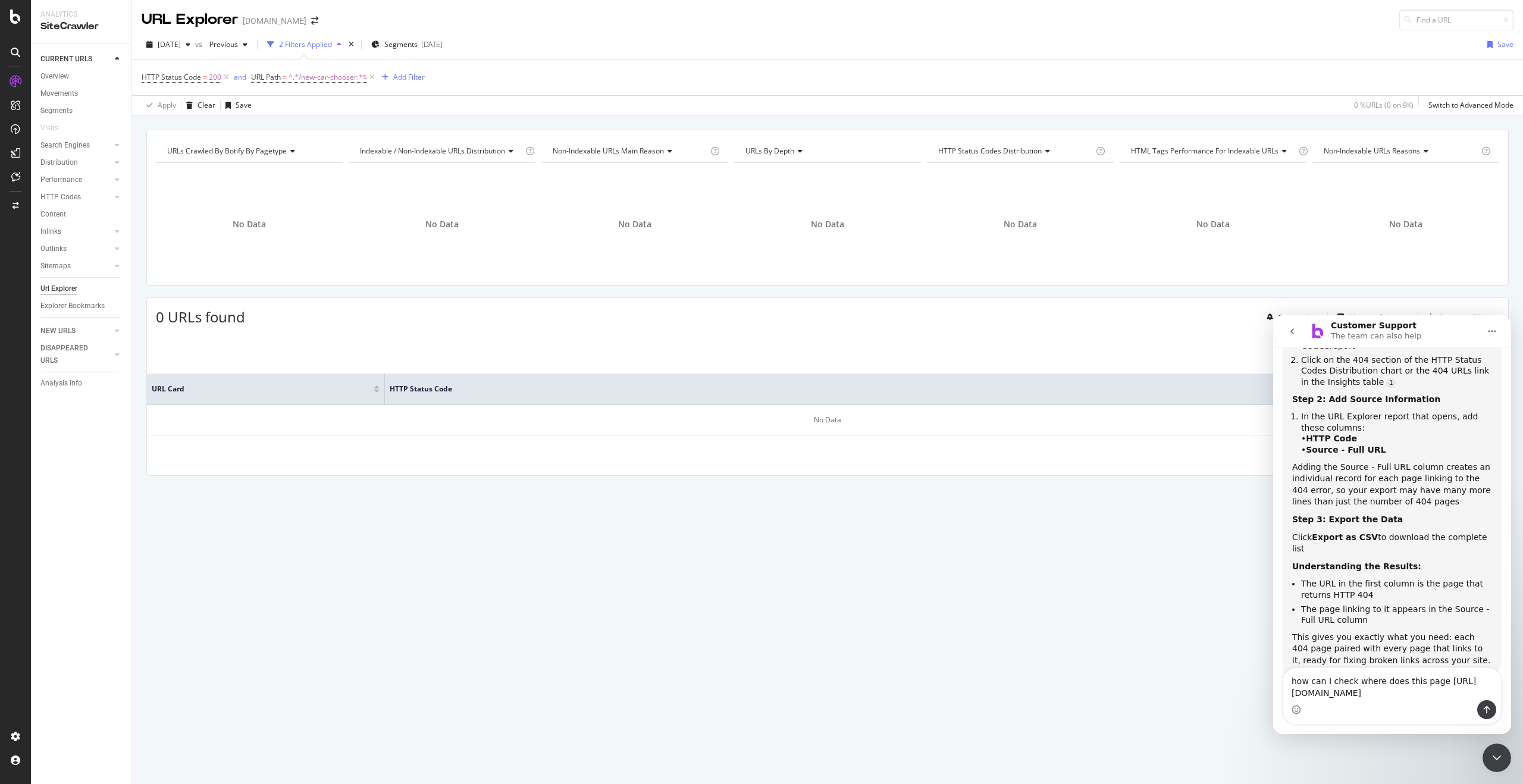
scroll to position [325, 0]
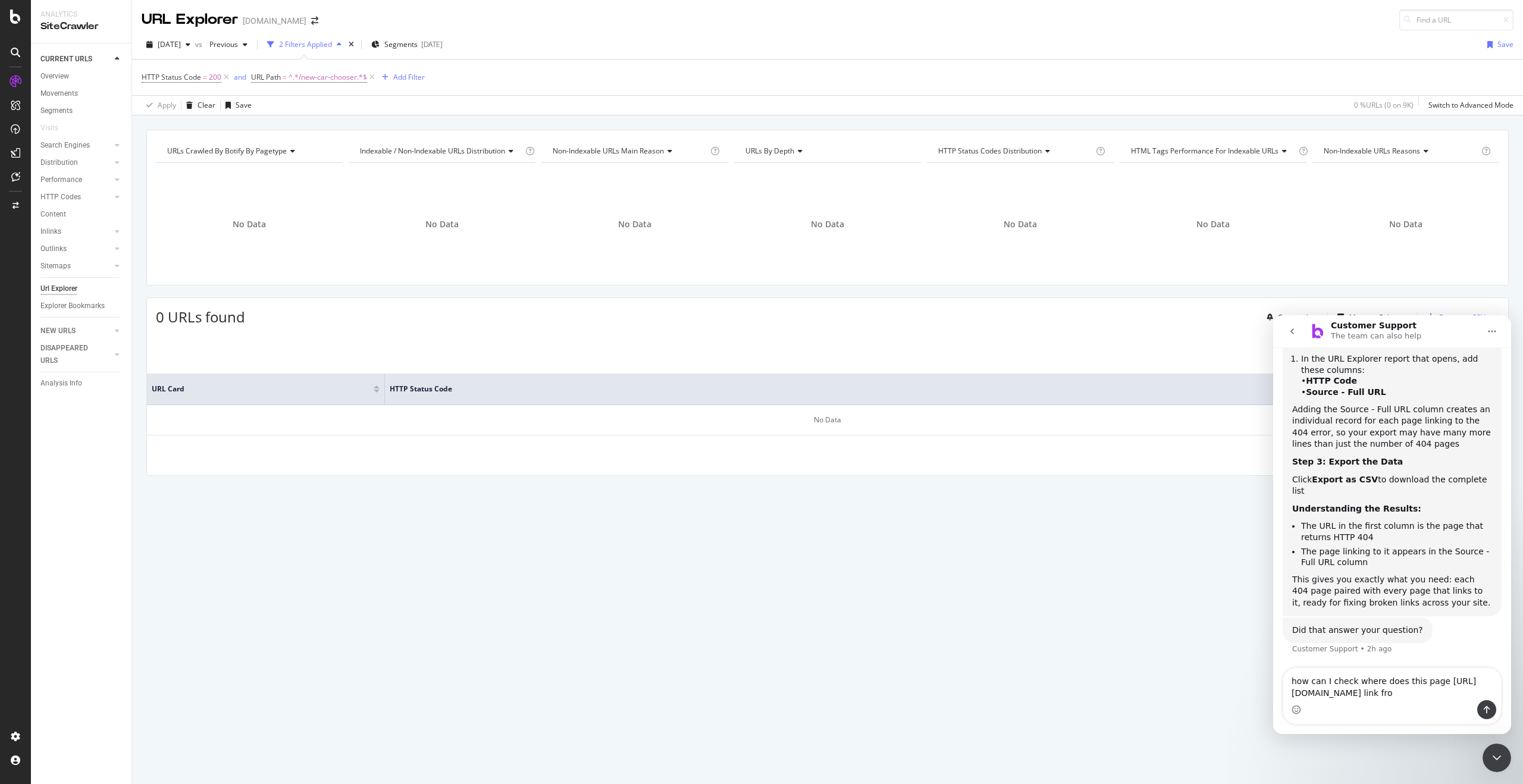
type textarea "how can I check where does this page https://www.carwow.es/new-car-chooser/revi…"
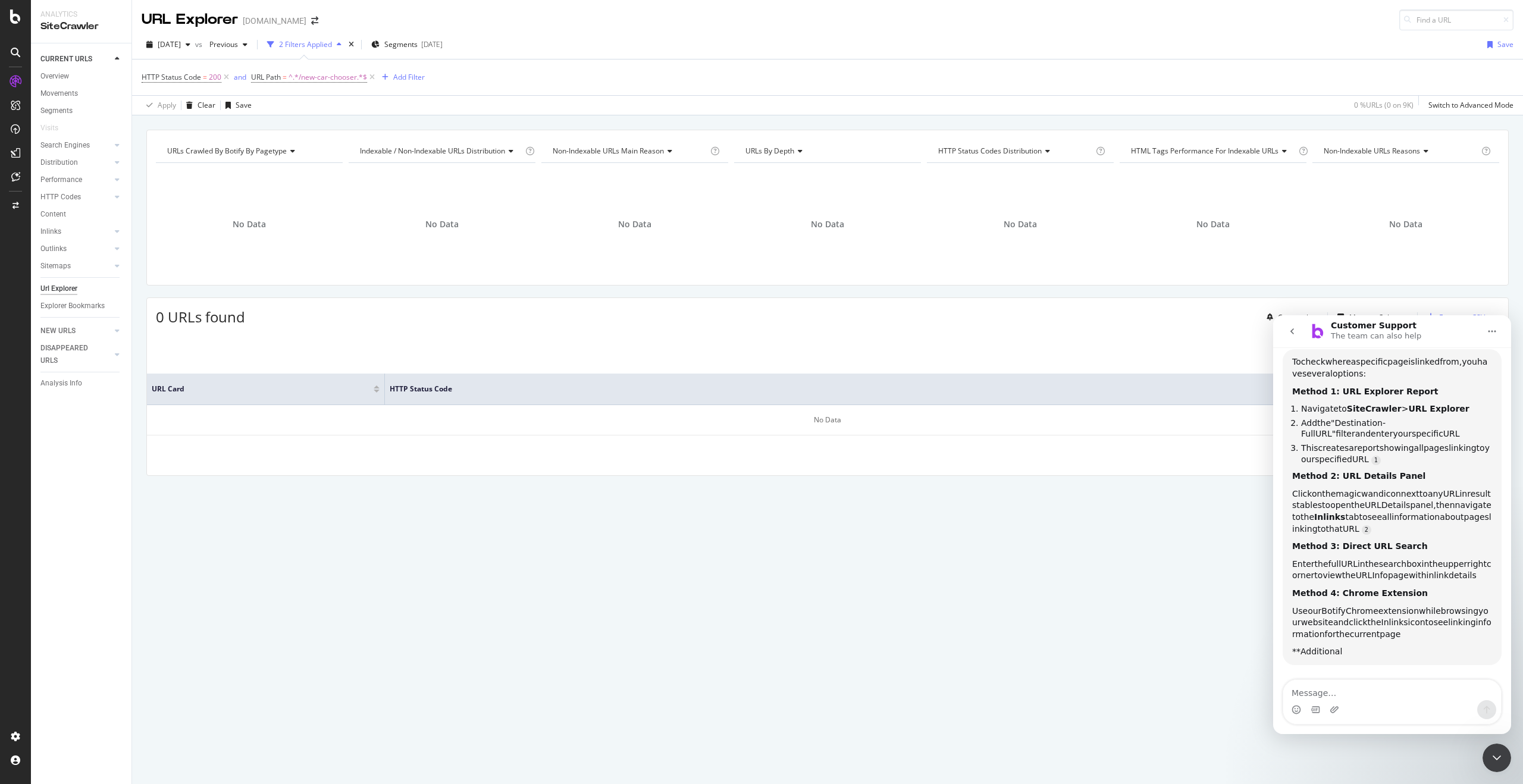
scroll to position [680, 0]
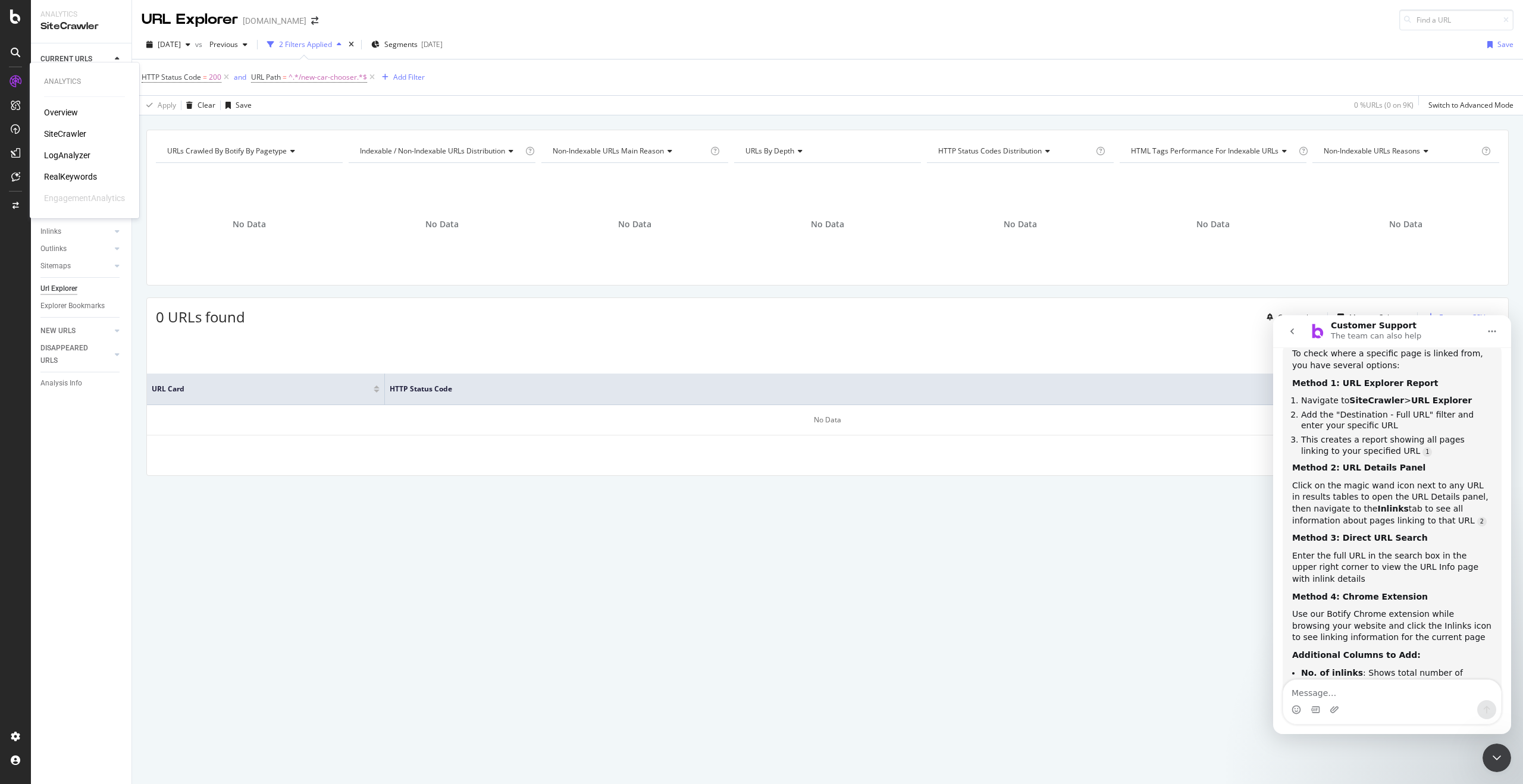
click at [17, 84] on icon at bounding box center [15, 81] width 12 height 12
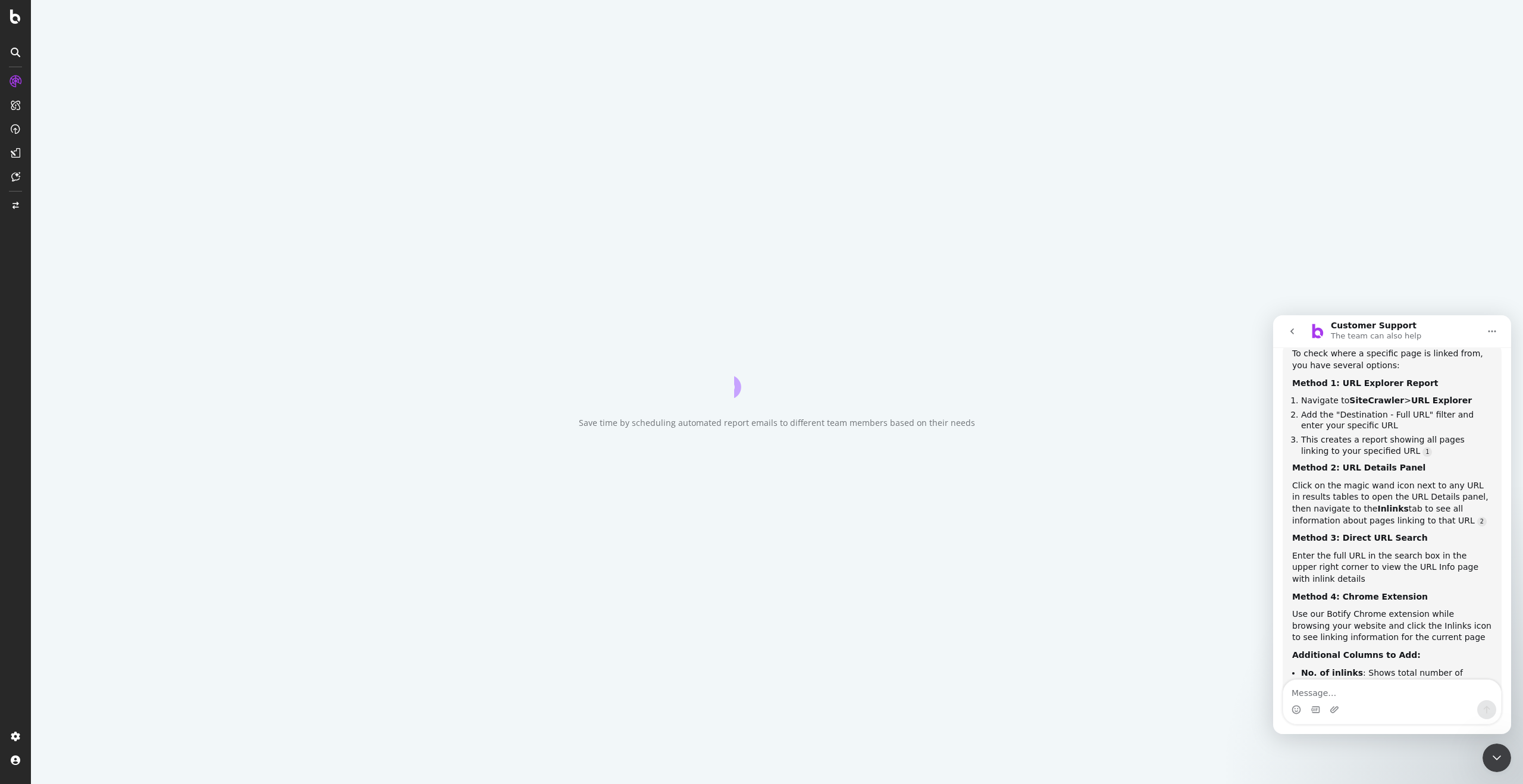
click at [17, 84] on icon at bounding box center [15, 81] width 12 height 12
click at [58, 133] on div "SiteCrawler" at bounding box center [65, 134] width 42 height 12
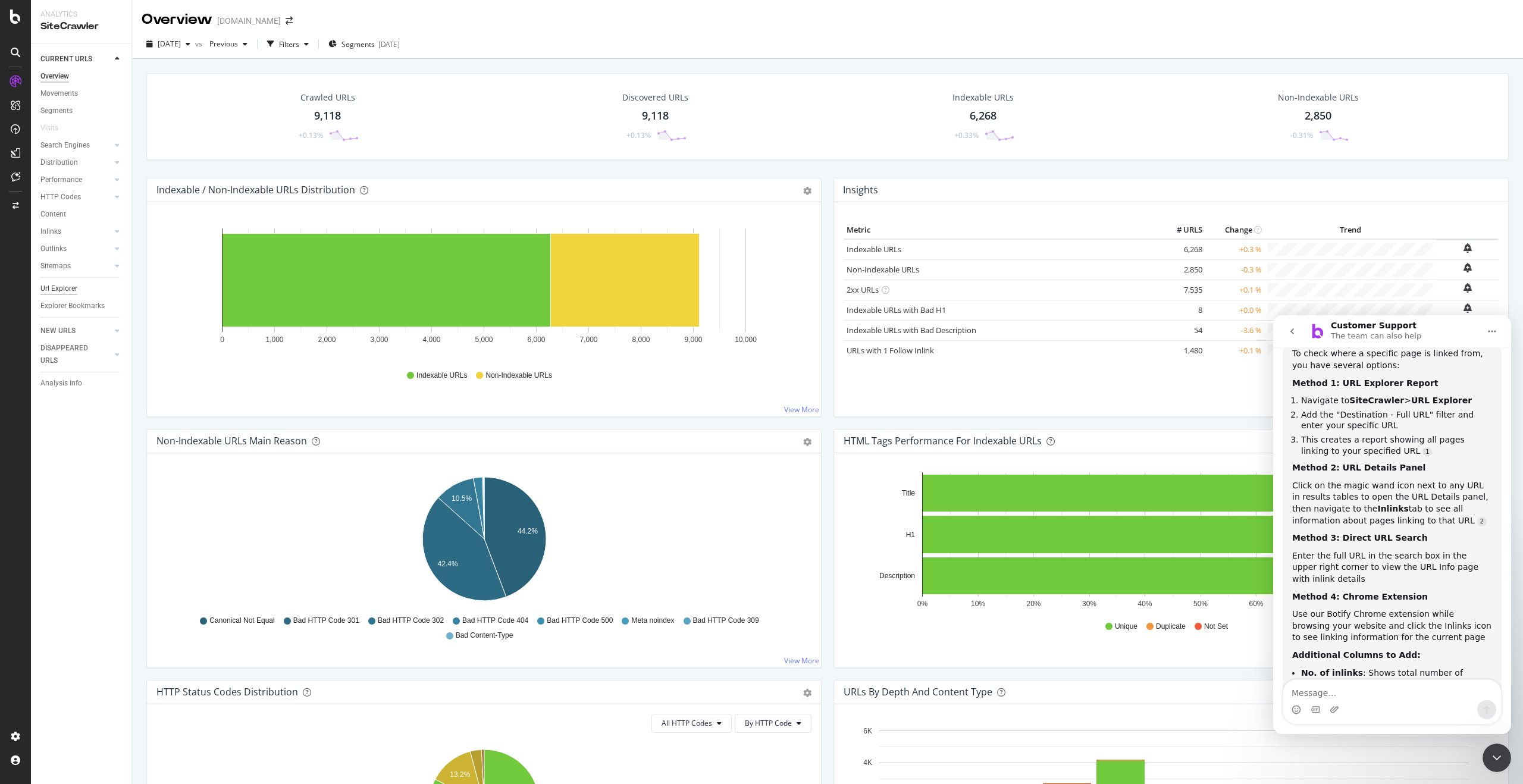
click at [62, 285] on div "Url Explorer" at bounding box center [59, 289] width 37 height 13
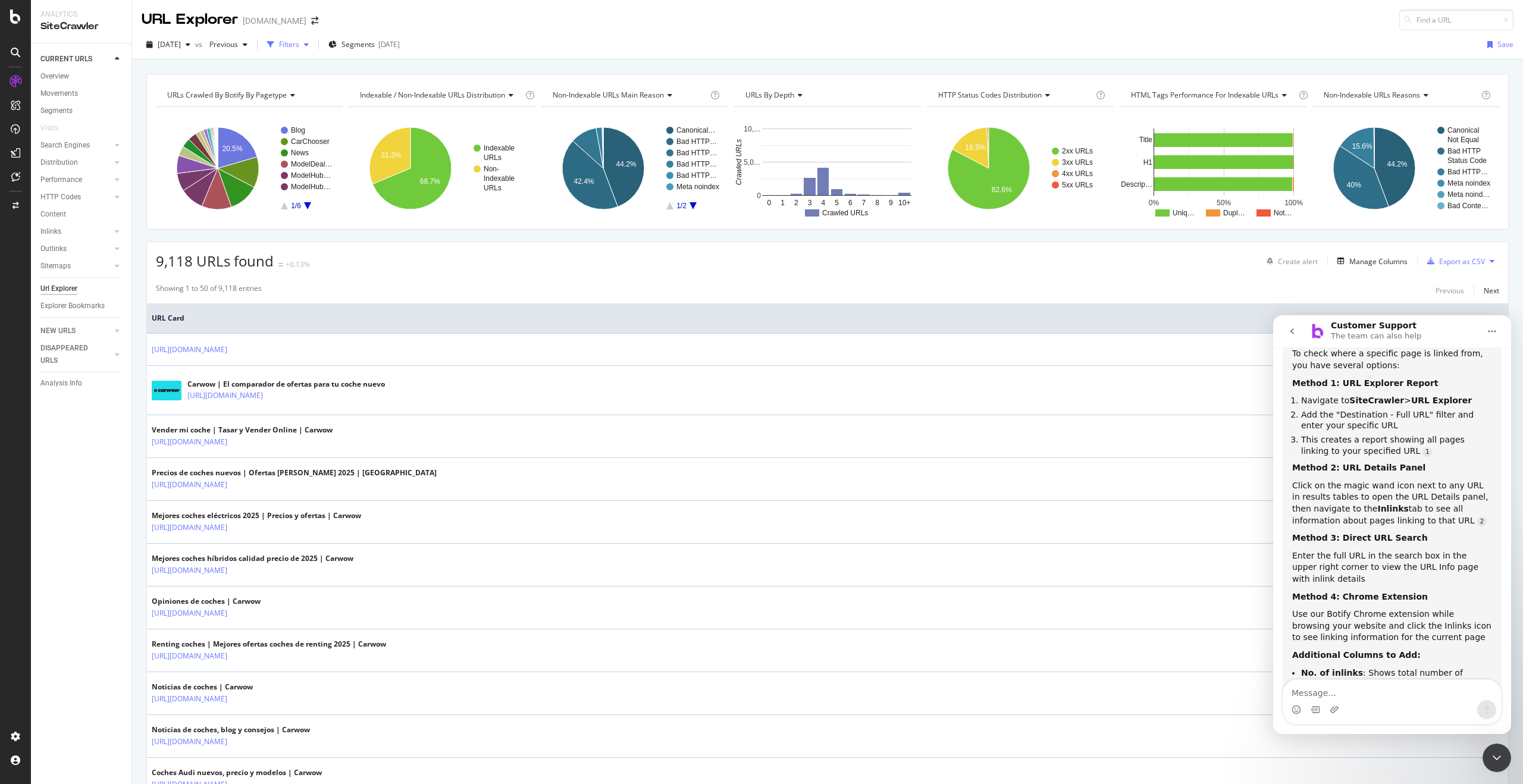
click at [299, 47] on div "Filters" at bounding box center [290, 44] width 21 height 10
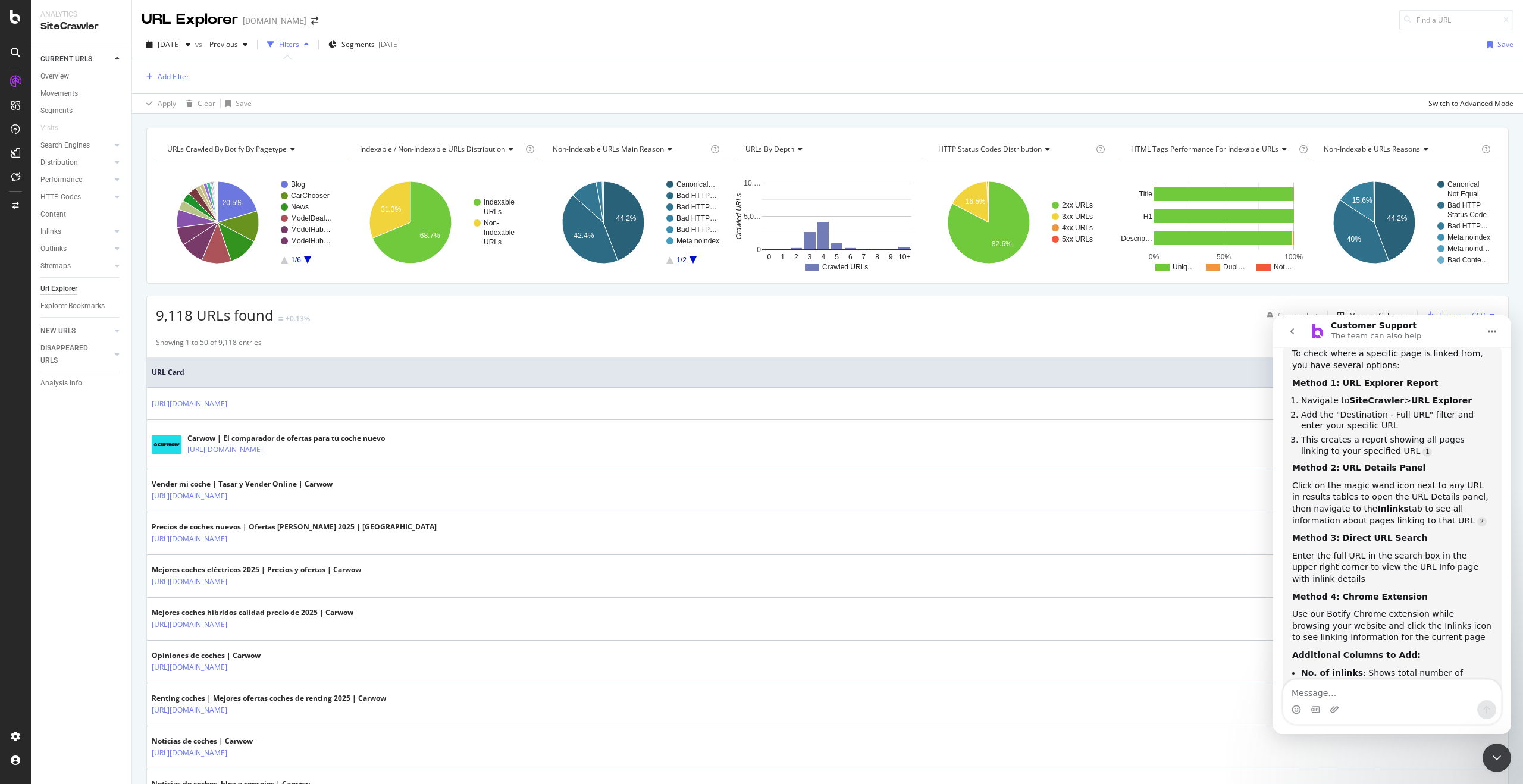
click at [169, 78] on div "Add Filter" at bounding box center [173, 76] width 32 height 10
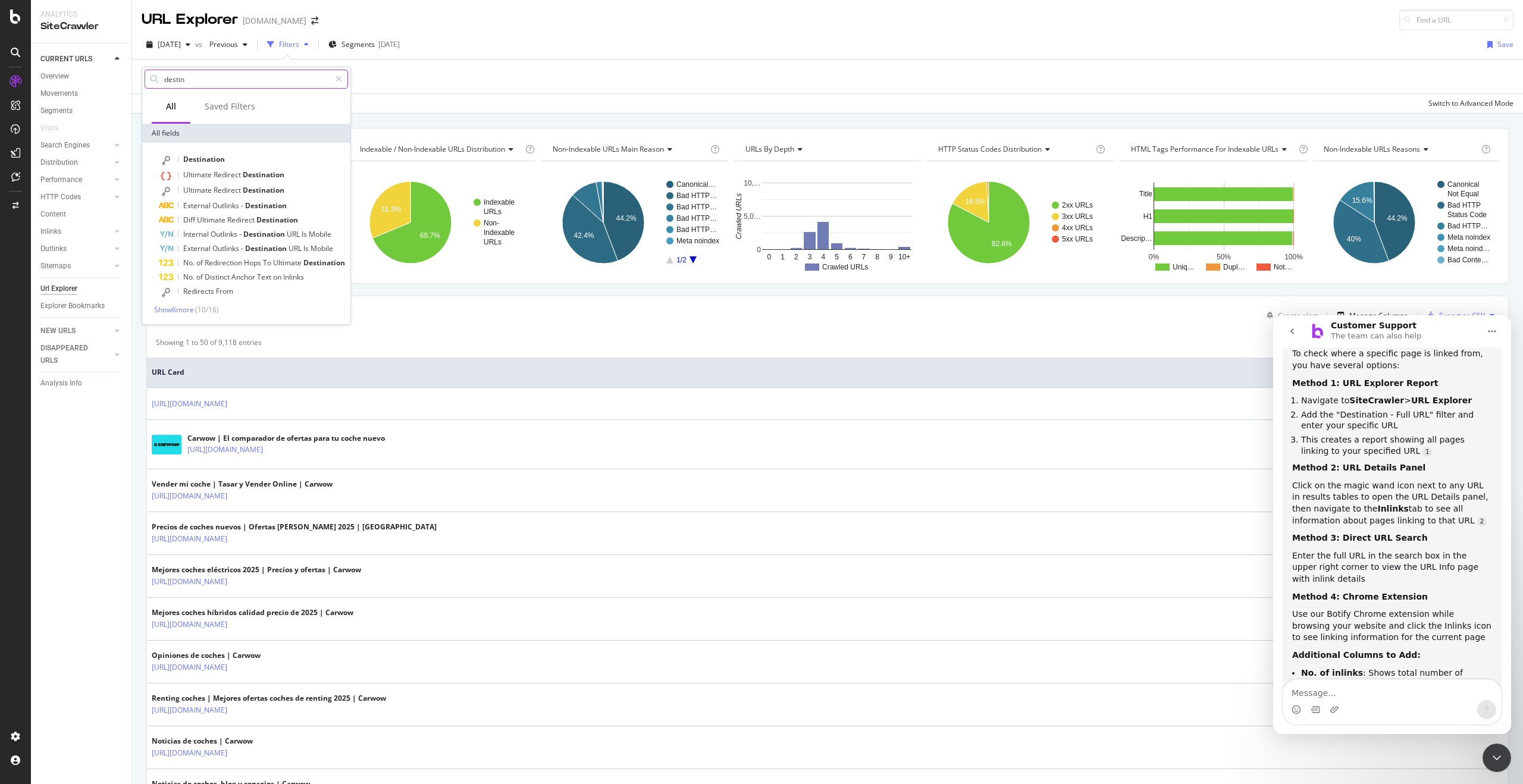
click at [210, 81] on input "destin" at bounding box center [246, 79] width 167 height 18
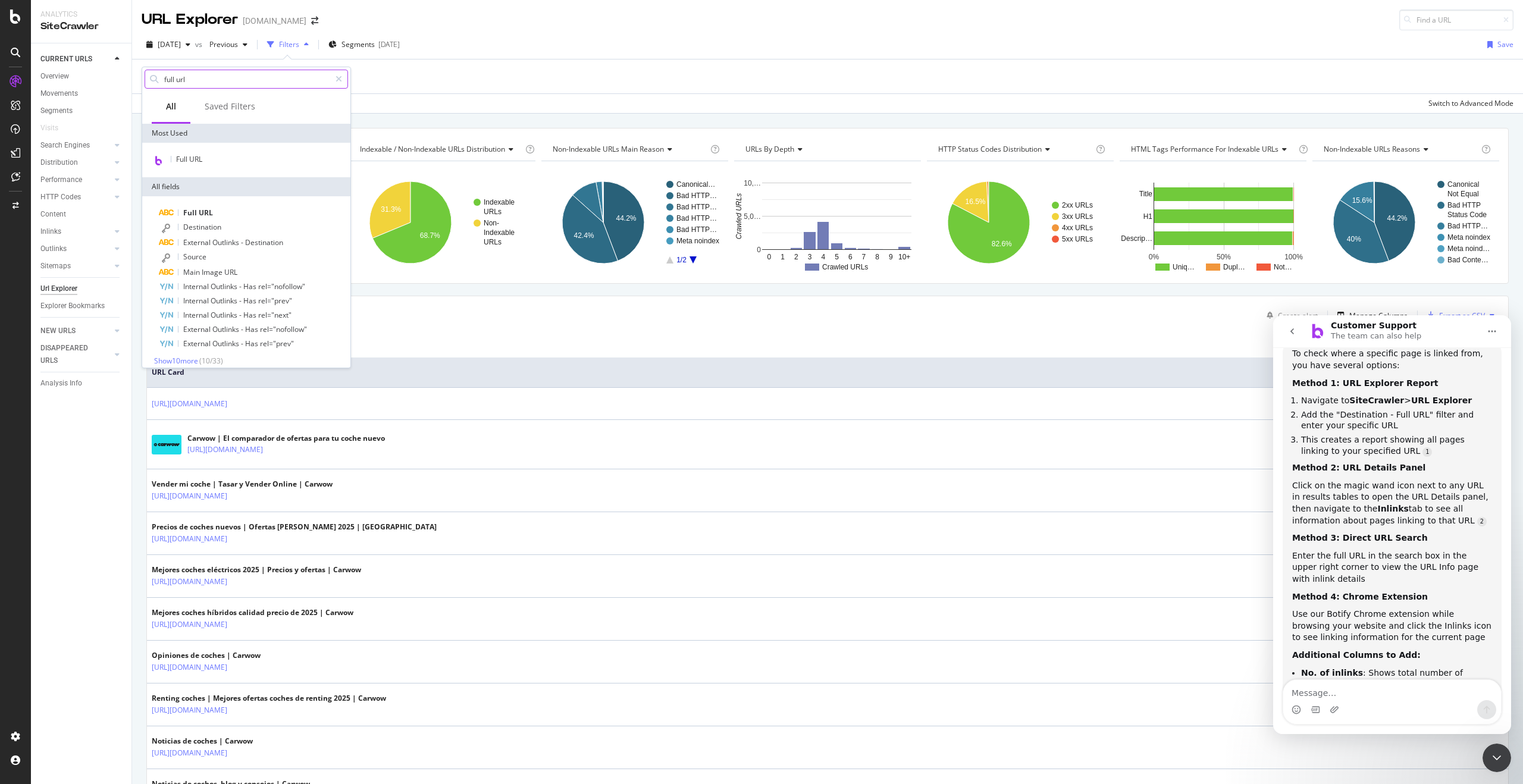
click at [161, 73] on div at bounding box center [154, 79] width 18 height 18
click at [163, 76] on input "full url" at bounding box center [246, 79] width 167 height 18
drag, startPoint x: 171, startPoint y: 85, endPoint x: 165, endPoint y: 87, distance: 6.3
click at [169, 85] on input "full url" at bounding box center [246, 79] width 167 height 18
drag, startPoint x: 165, startPoint y: 81, endPoint x: 239, endPoint y: 83, distance: 74.0
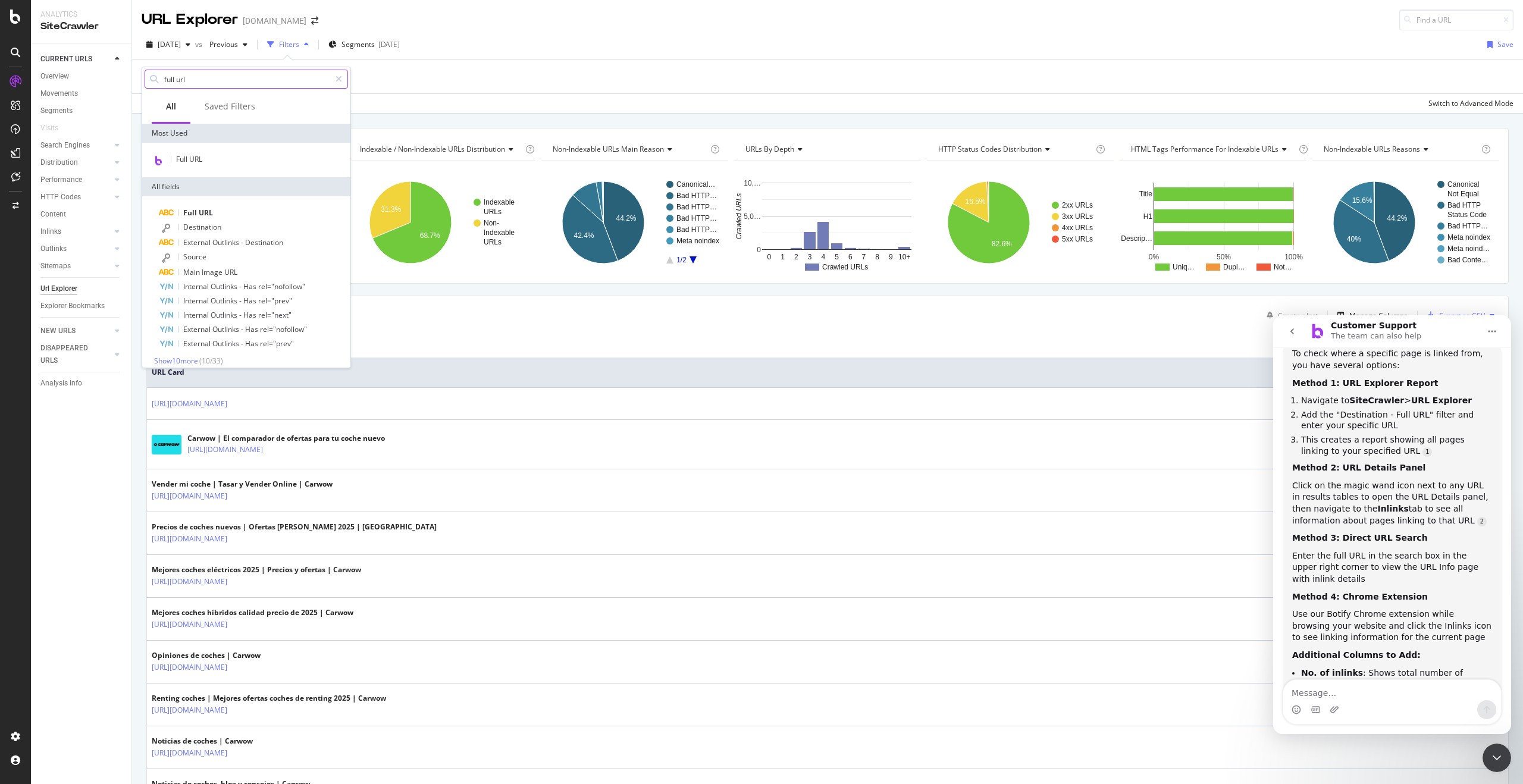
click at [239, 83] on input "full url" at bounding box center [246, 79] width 167 height 18
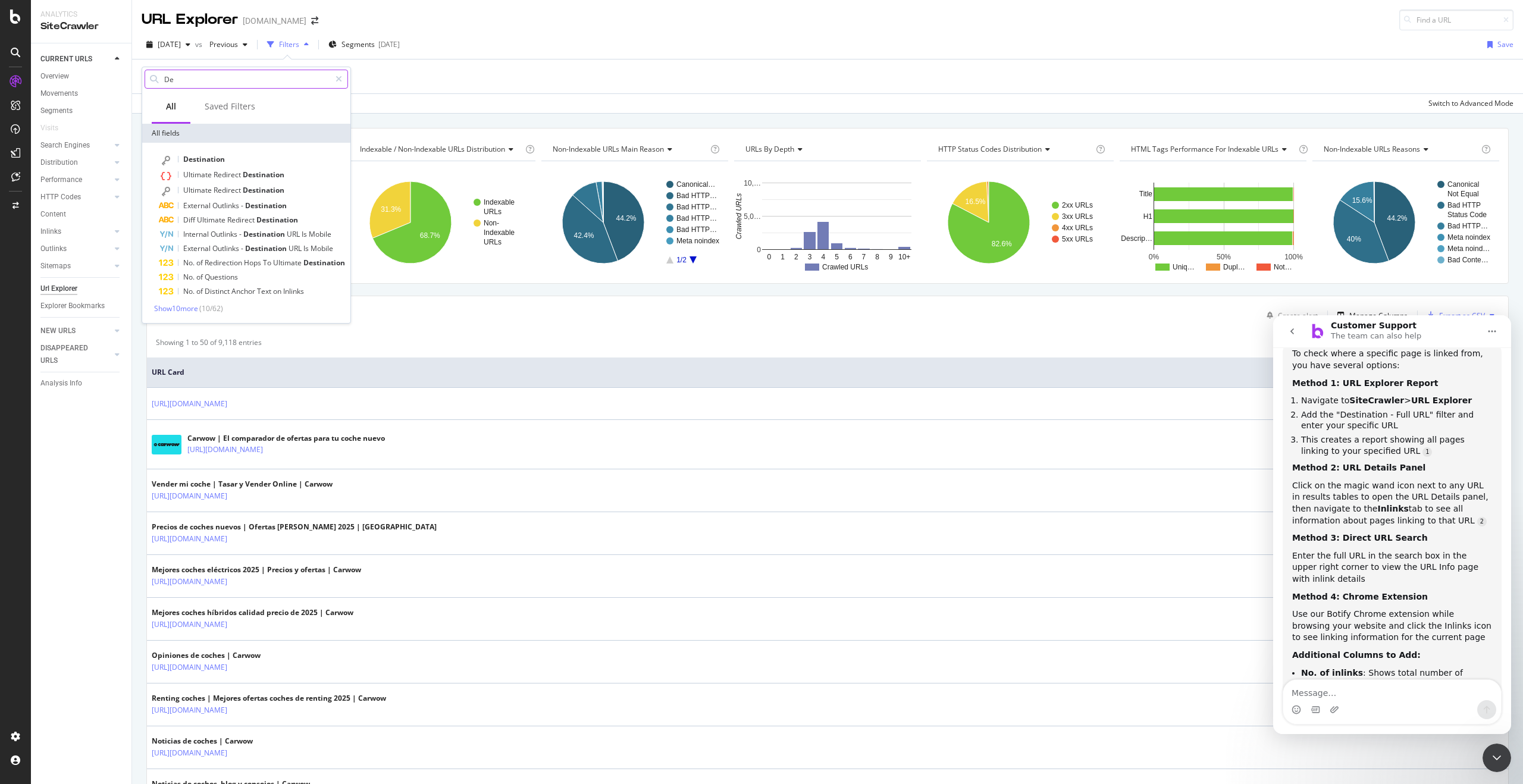
type input "D"
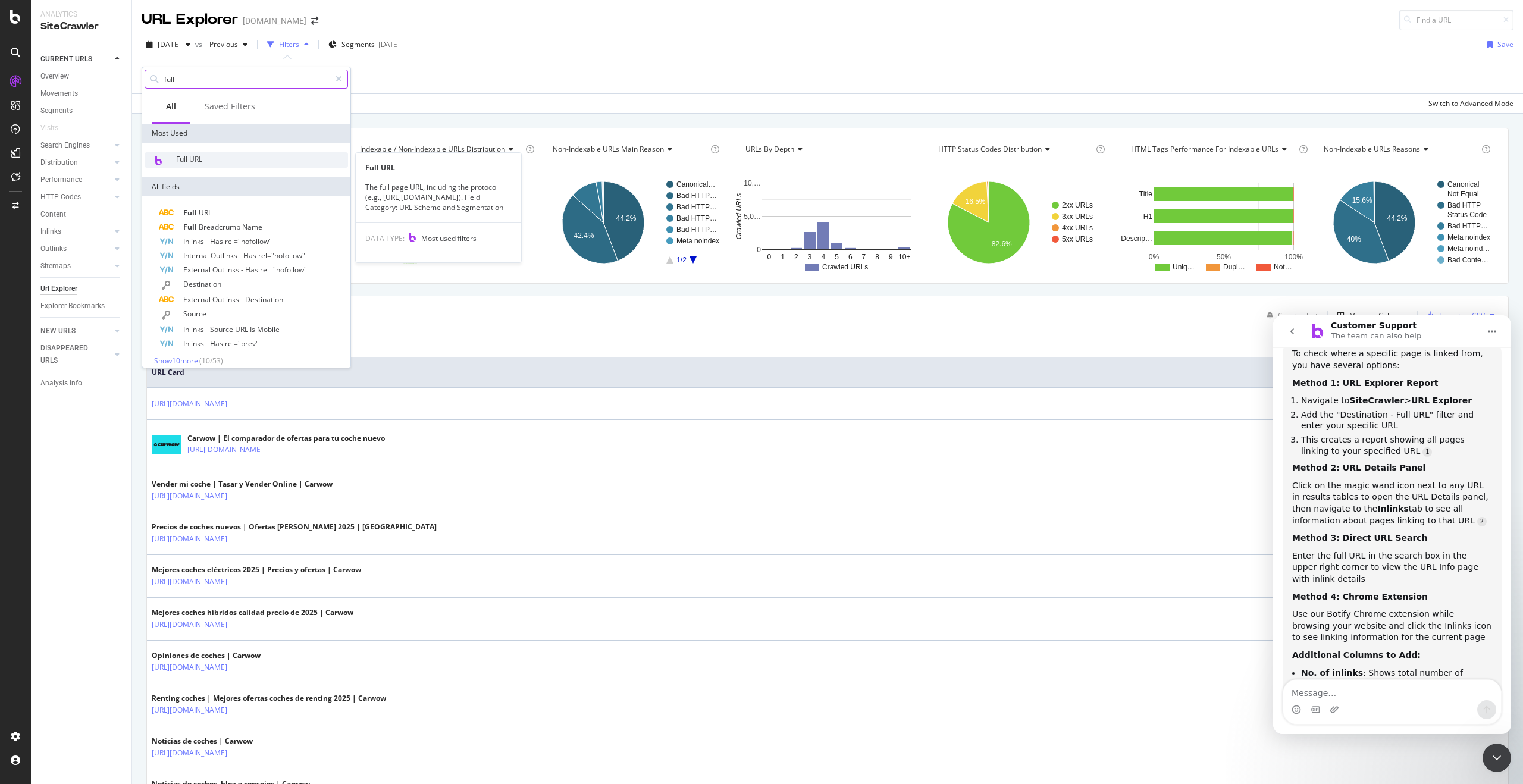
type input "full"
click at [188, 166] on div "Full URL" at bounding box center [246, 160] width 203 height 16
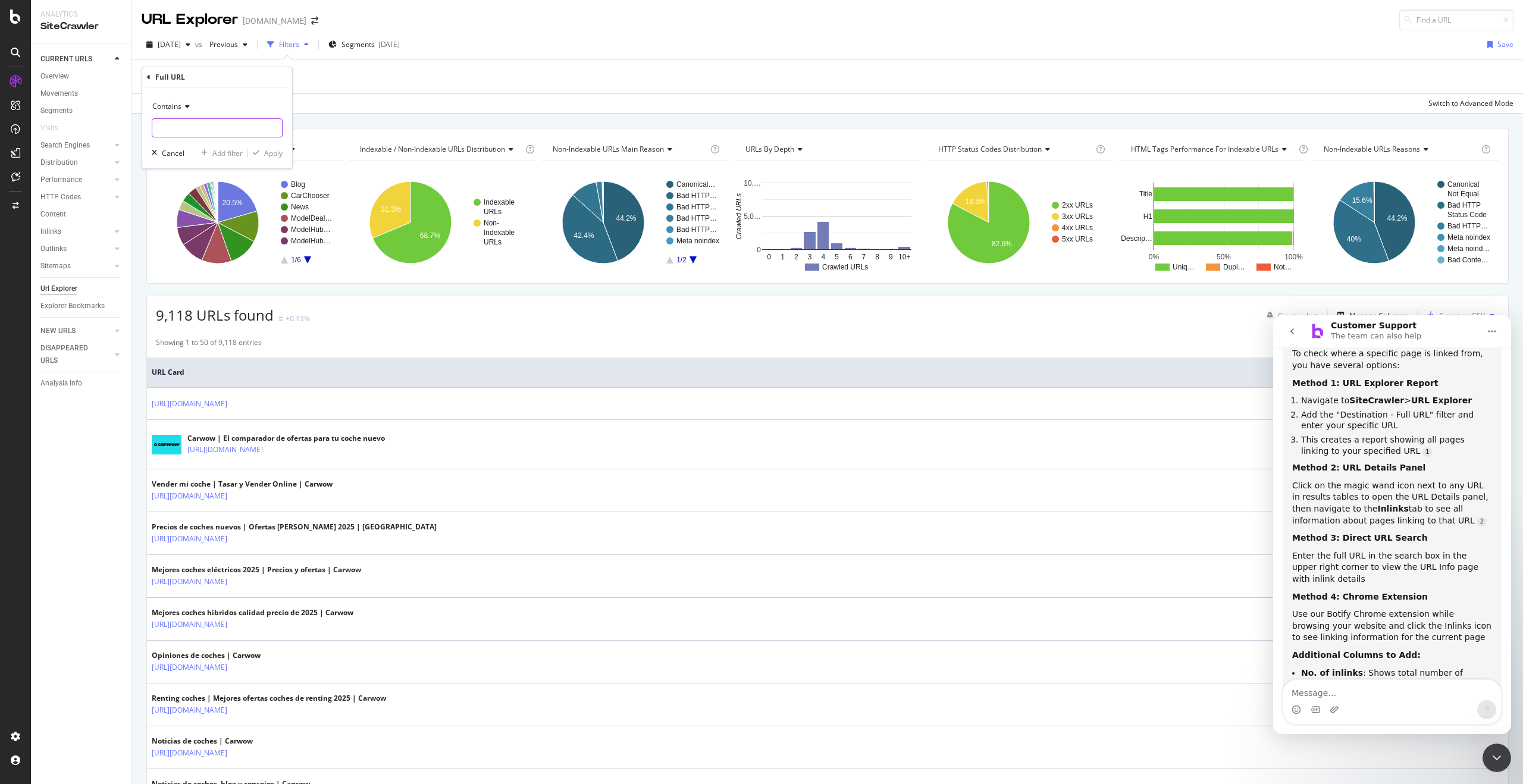
click at [197, 119] on input "text" at bounding box center [217, 128] width 130 height 19
paste input "https://www.carwow.es/new-car-chooser/review_model?brand_slug=audi&fuel_categor…"
type input "https://www.carwow.es/new-car-chooser/review_model?brand_slug=audi&fuel_categor…"
click at [272, 156] on div "Apply" at bounding box center [273, 153] width 18 height 10
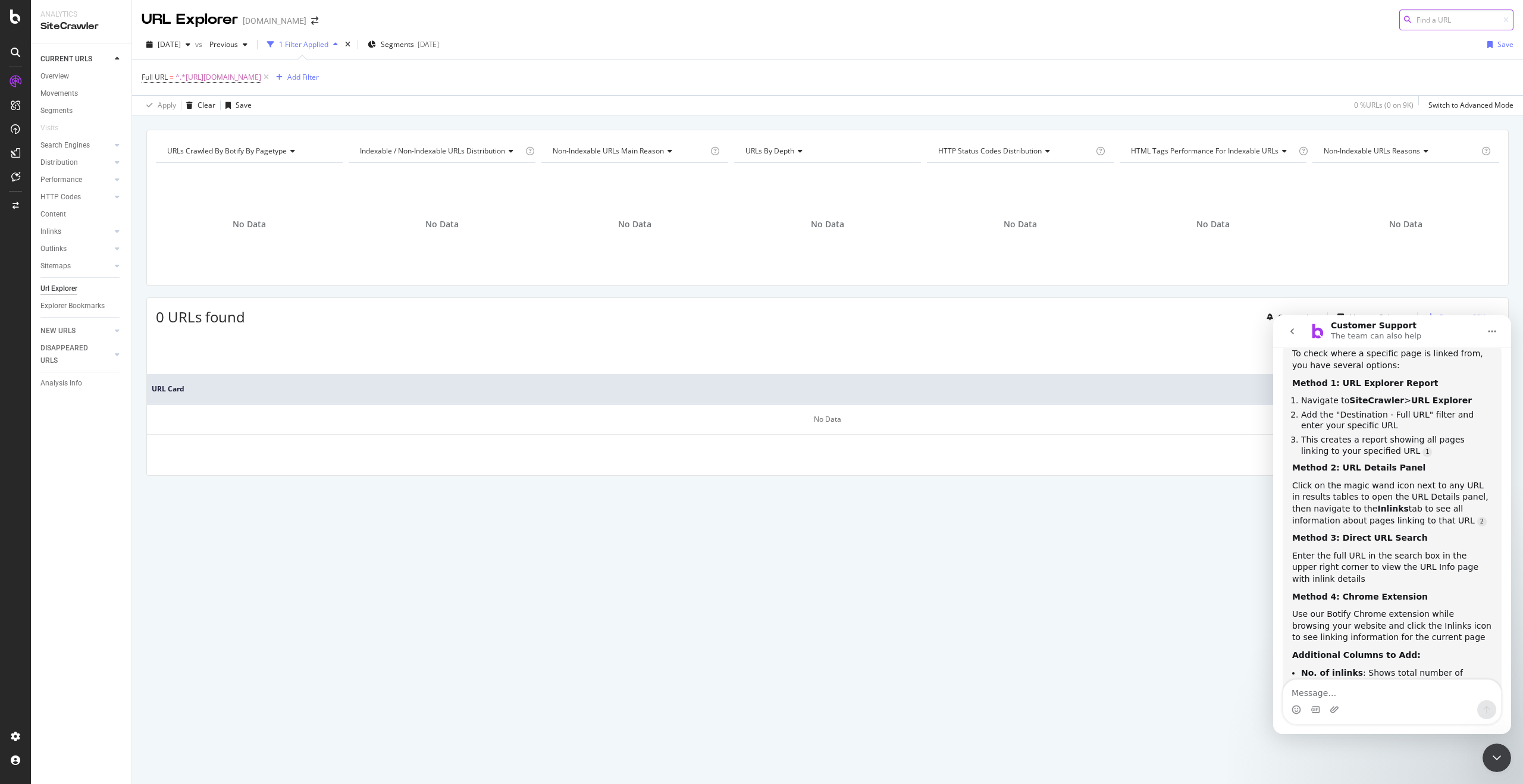
click at [1436, 22] on input at bounding box center [1457, 20] width 114 height 21
paste input "https://www.carwow.es/new-car-chooser/review_model?brand_slug=audi&fuel_categor…"
type input "https://www.carwow.es/new-car-chooser/review_model?brand_slug=audi&fuel_categor…"
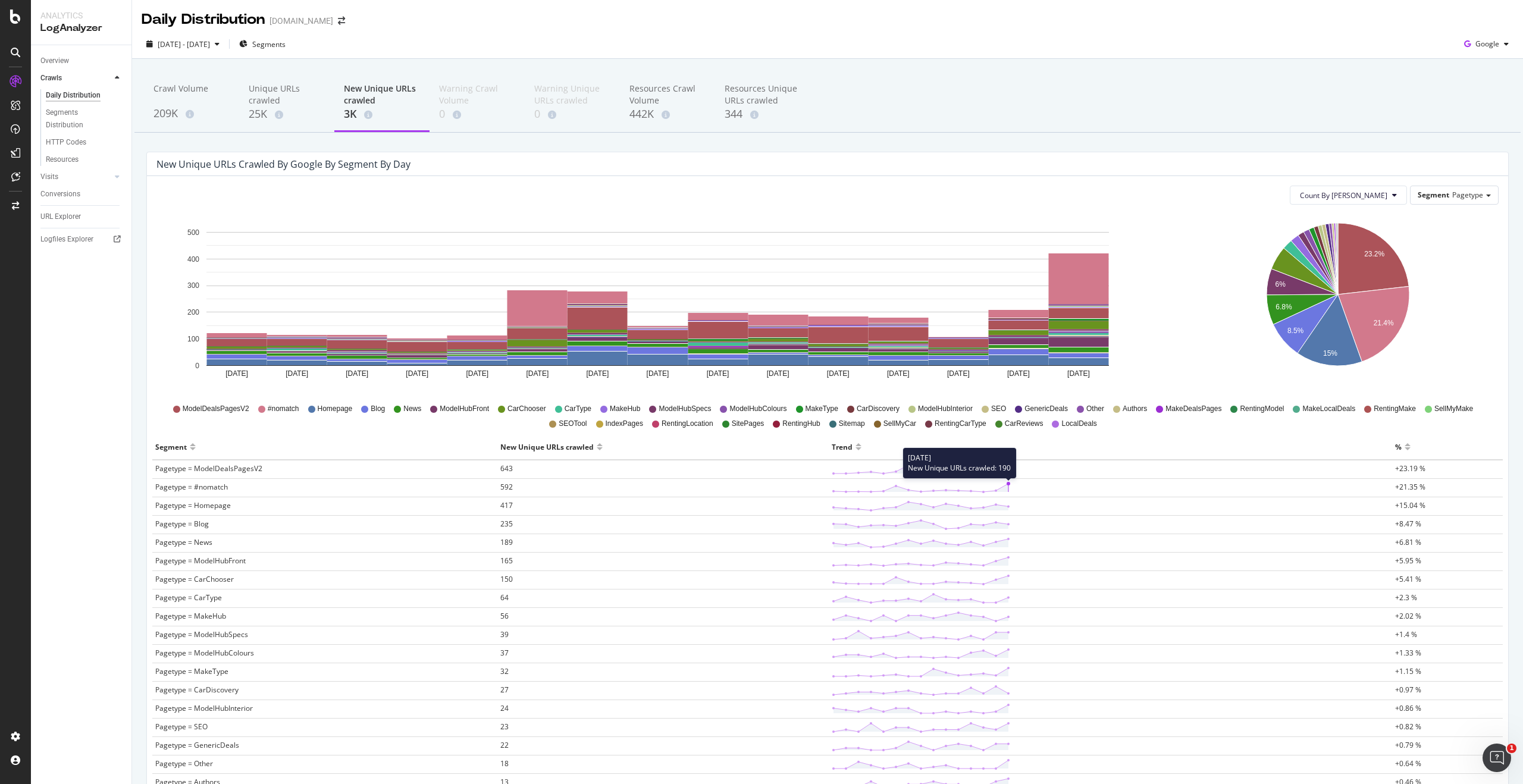
click at [1004, 485] on polygon at bounding box center [921, 487] width 175 height 9
click at [1077, 271] on rect "A chart." at bounding box center [1079, 278] width 60 height 51
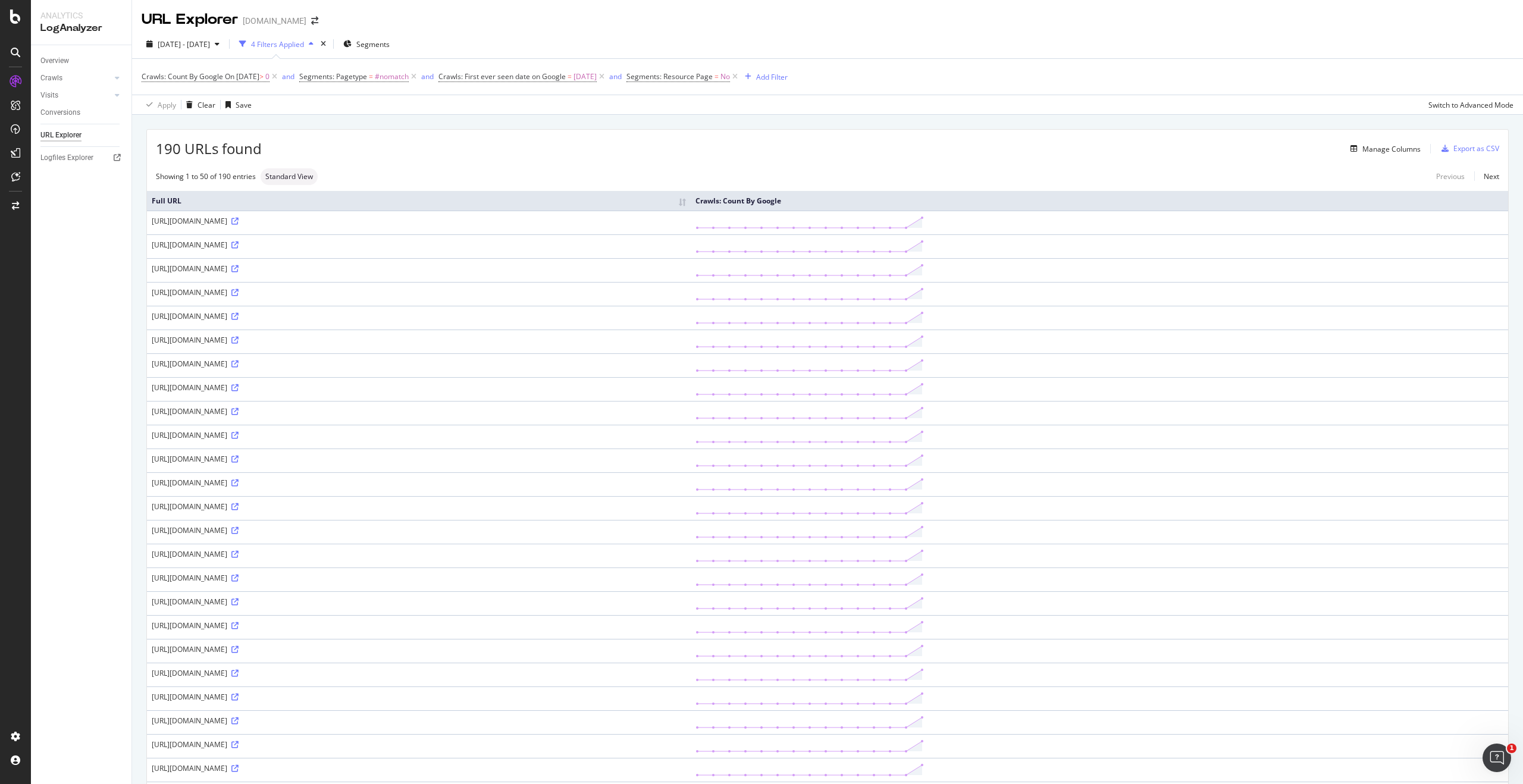
click at [628, 272] on div "[URL][DOMAIN_NAME]" at bounding box center [419, 268] width 534 height 10
copy div "[URL][DOMAIN_NAME]"
click at [238, 267] on icon at bounding box center [234, 268] width 7 height 7
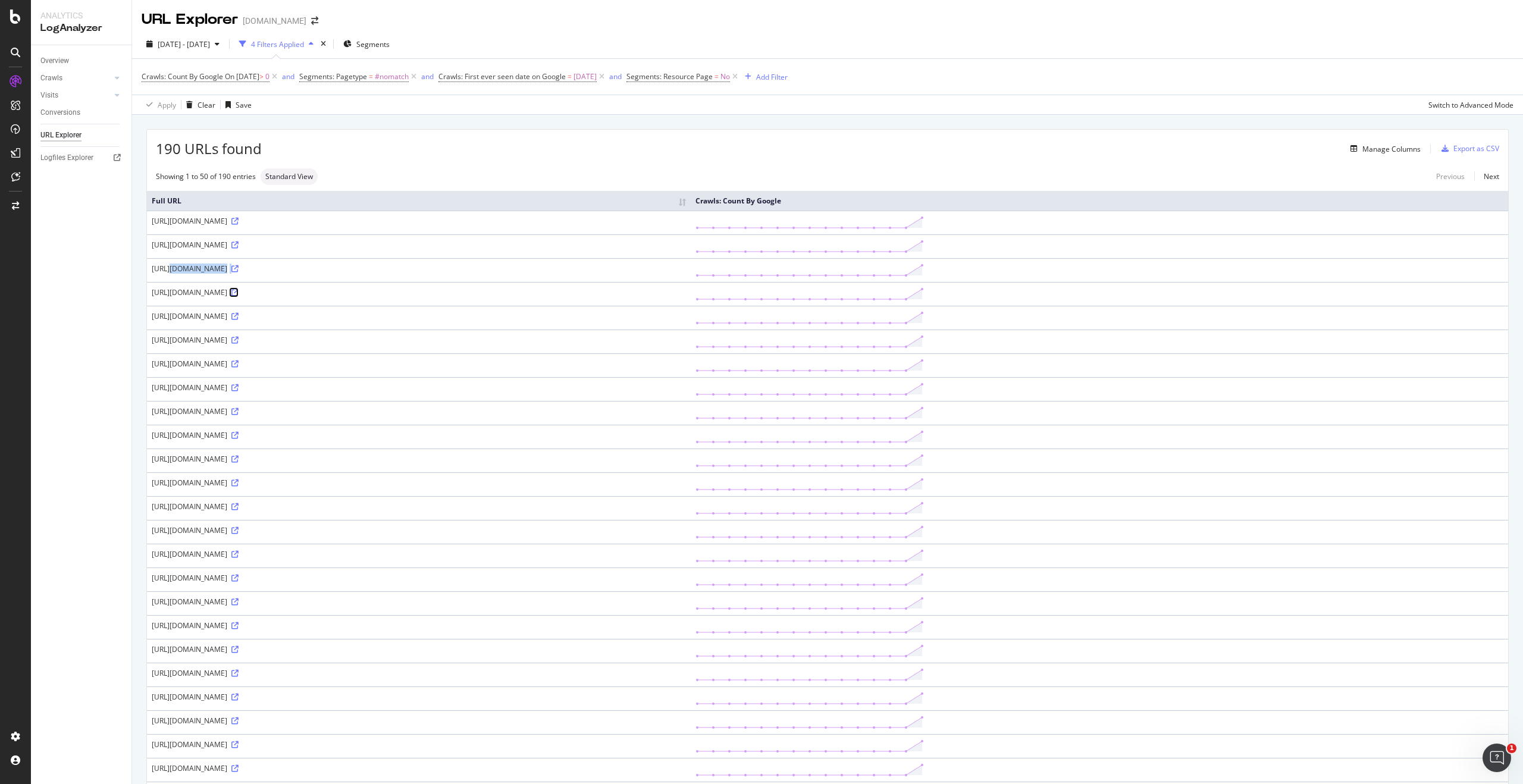
click at [238, 294] on icon at bounding box center [234, 292] width 7 height 7
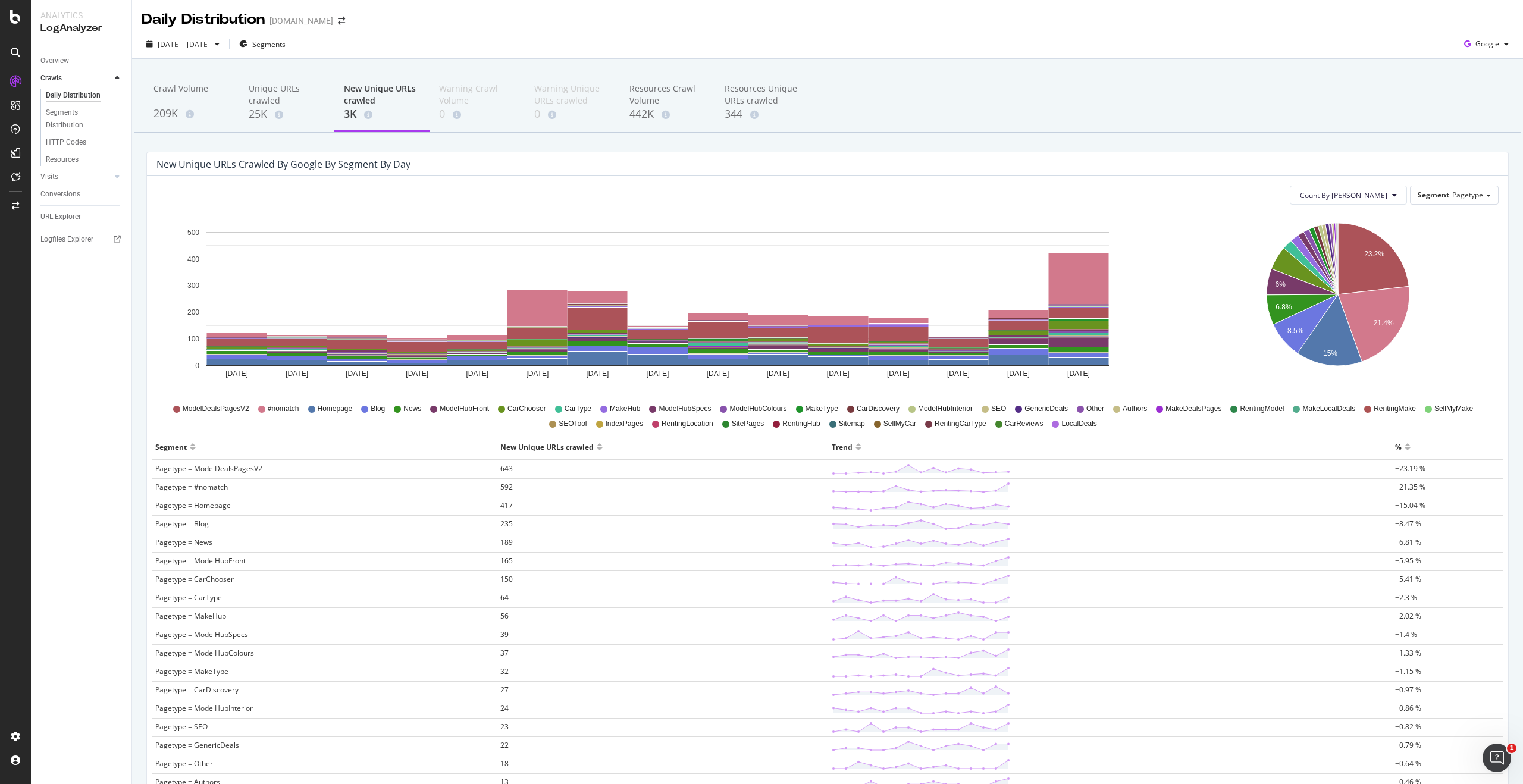
click at [198, 489] on span "Pagetype = #nomatch" at bounding box center [192, 487] width 73 height 10
click at [1065, 286] on rect "A chart." at bounding box center [1079, 278] width 60 height 51
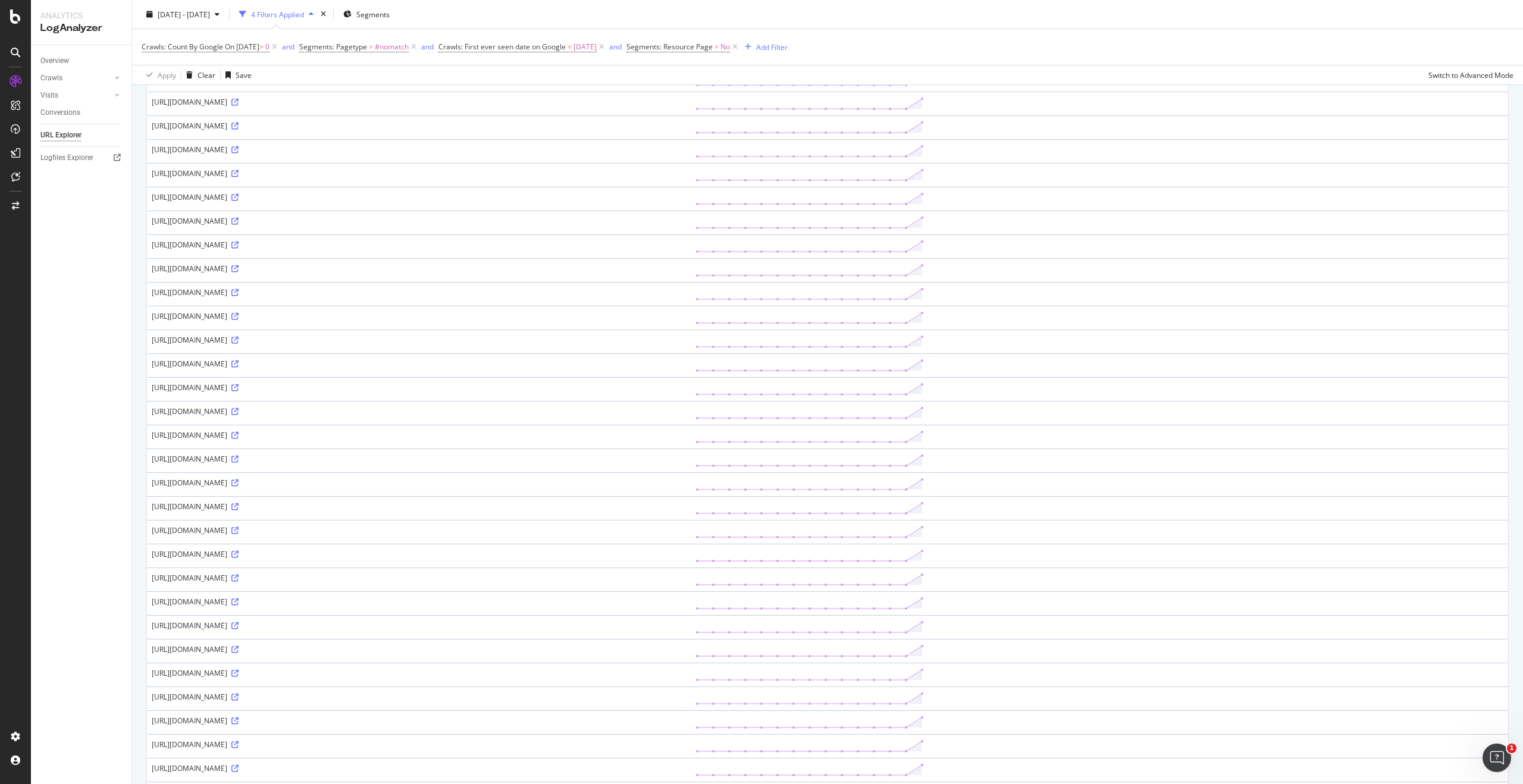
scroll to position [487, 0]
click at [238, 449] on icon at bounding box center [234, 447] width 7 height 7
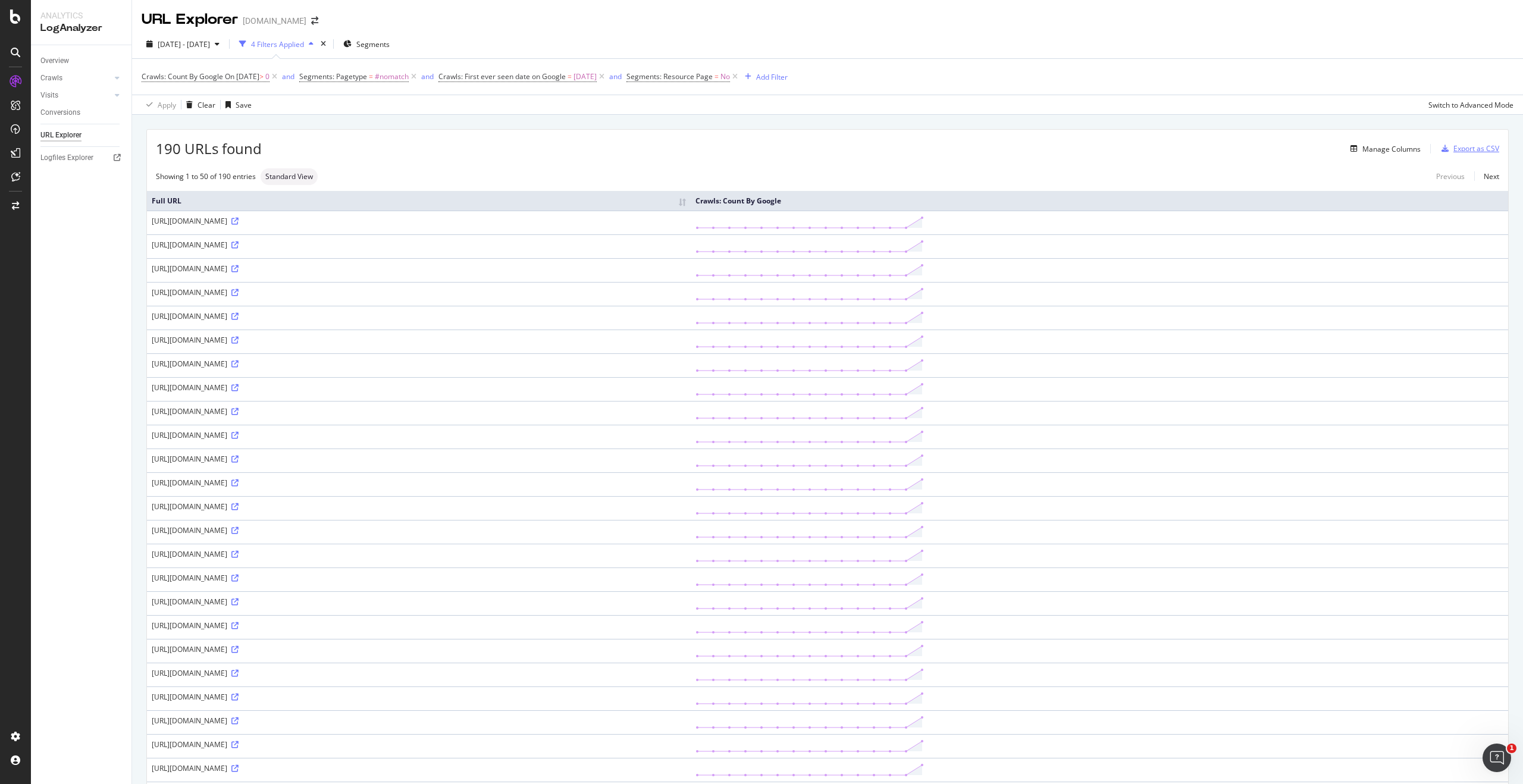
click at [1467, 150] on div "Export as CSV" at bounding box center [1476, 148] width 46 height 10
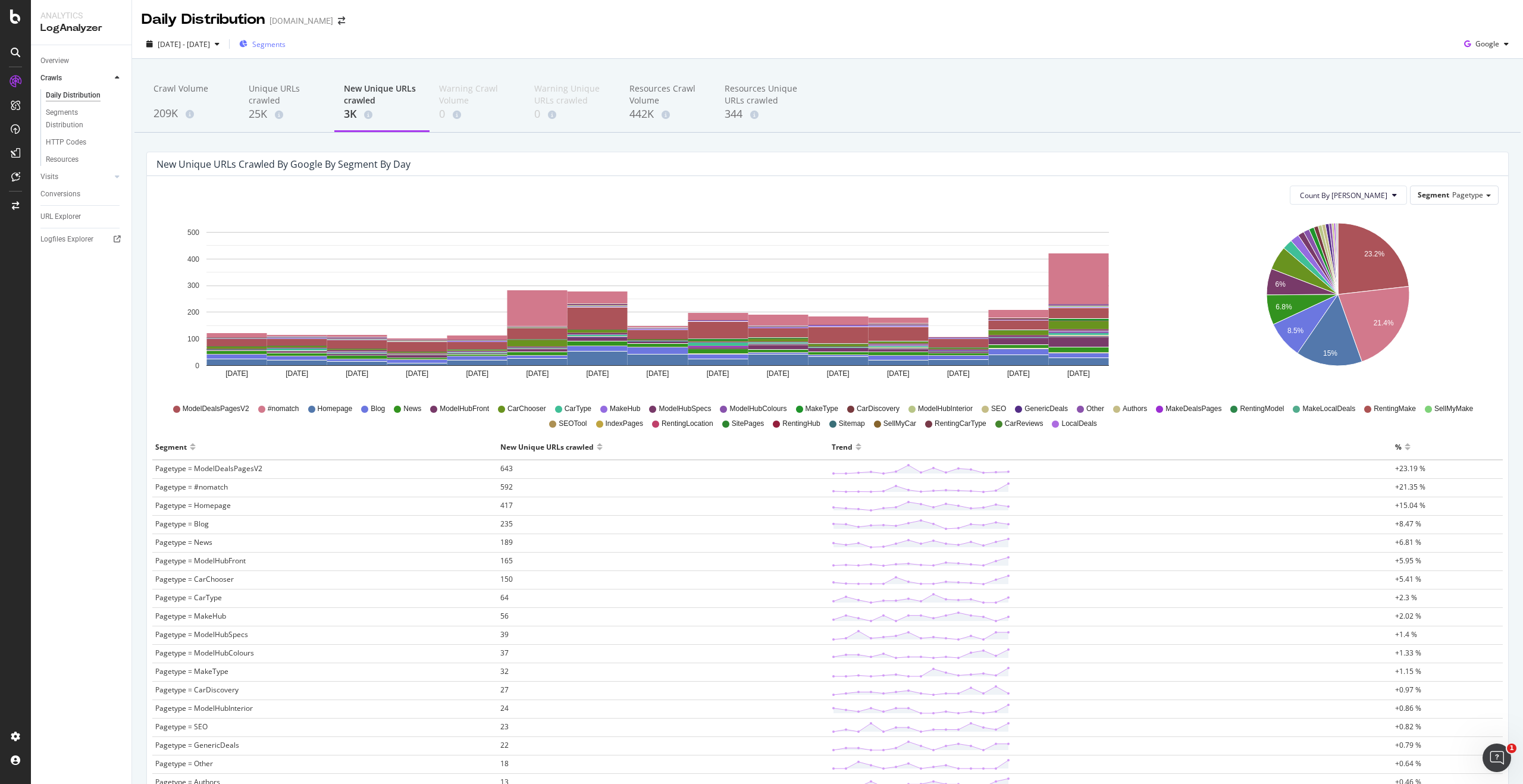
click at [286, 44] on span "Segments" at bounding box center [269, 44] width 33 height 10
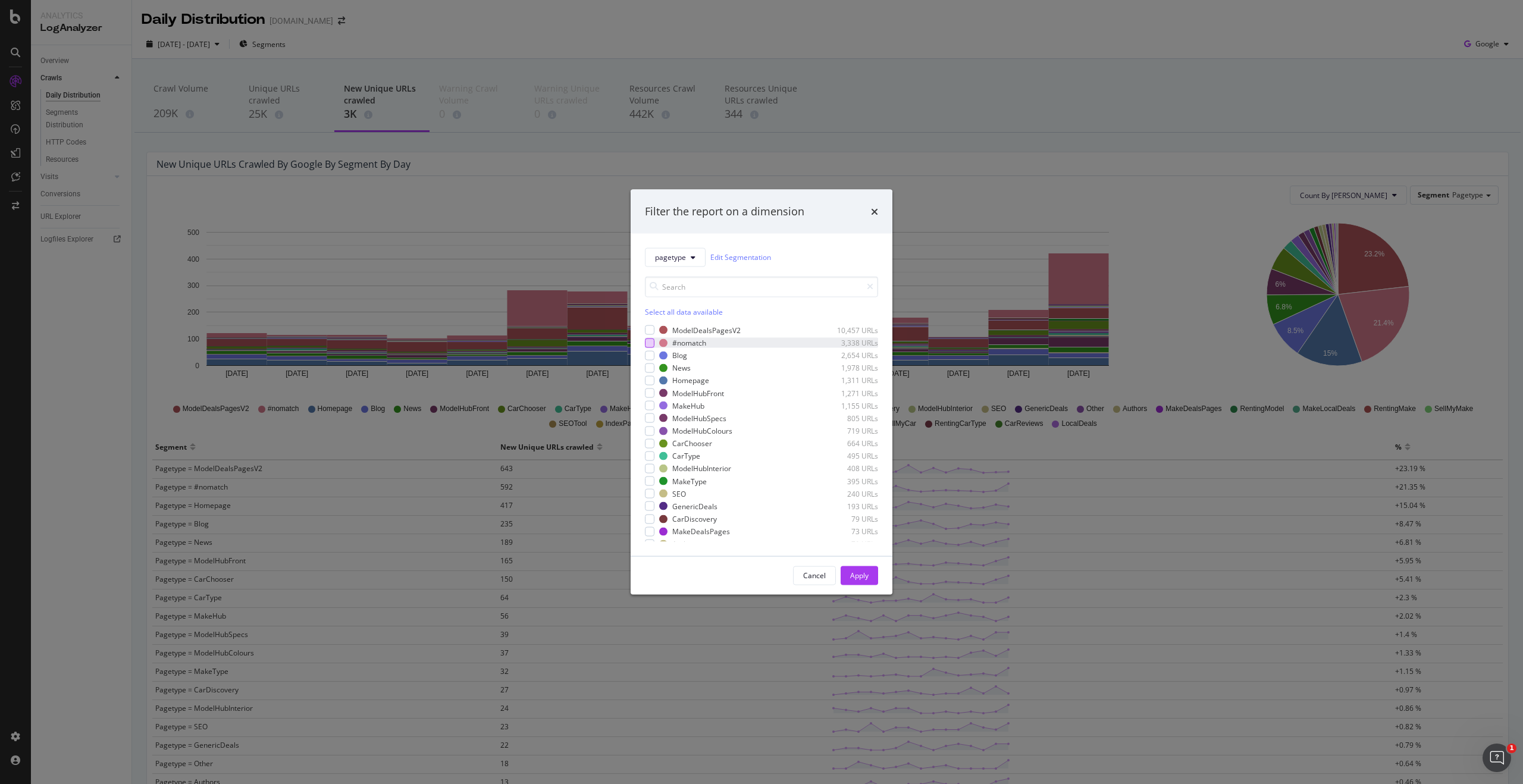
click at [651, 343] on div "modal" at bounding box center [650, 343] width 9 height 9
click at [859, 570] on div "Apply" at bounding box center [859, 575] width 18 height 10
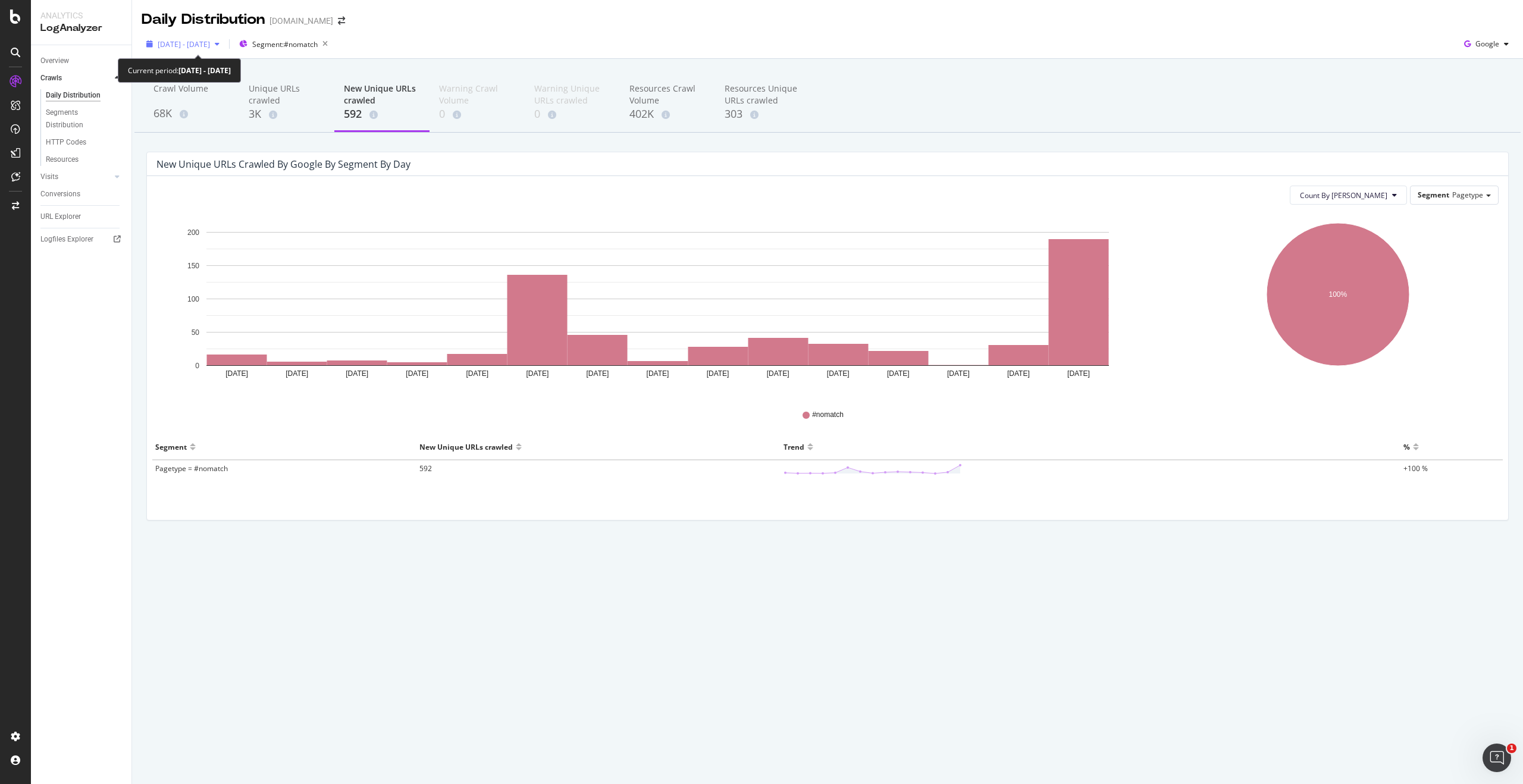
click at [210, 45] on span "[DATE] - [DATE]" at bounding box center [184, 44] width 52 height 10
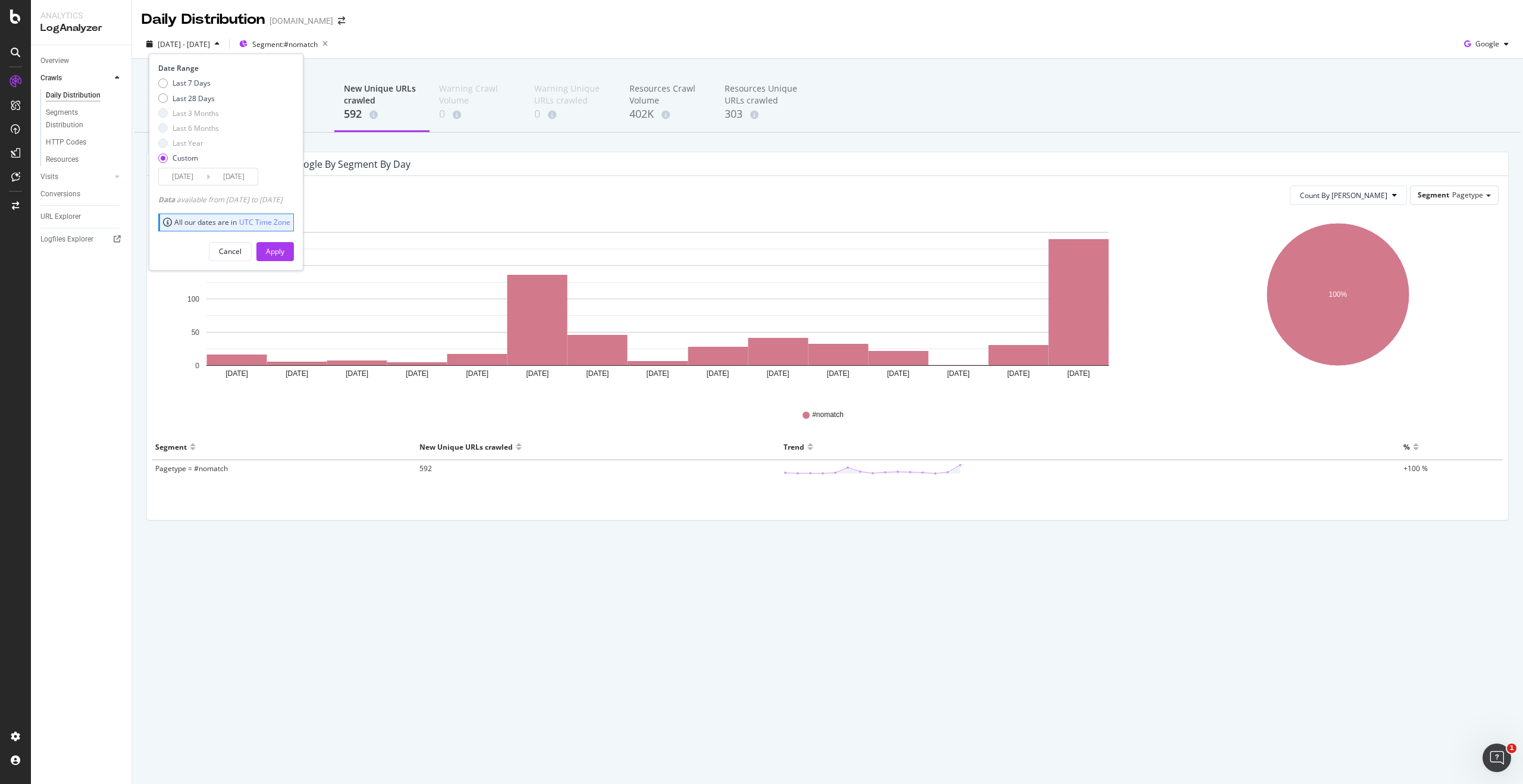
click at [248, 179] on input "[DATE]" at bounding box center [234, 176] width 47 height 17
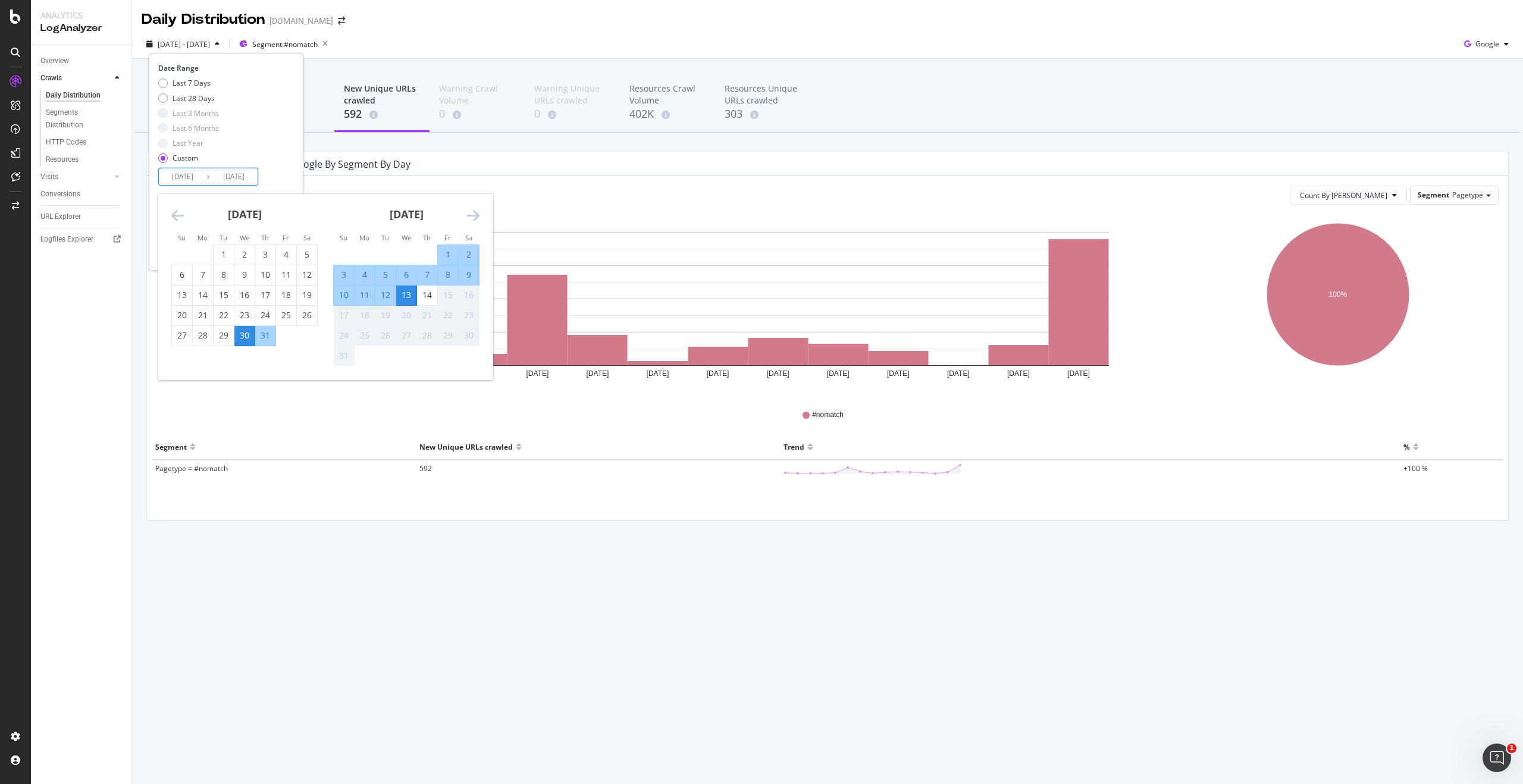
click at [173, 214] on icon "Move backward to switch to the previous month." at bounding box center [177, 215] width 13 height 14
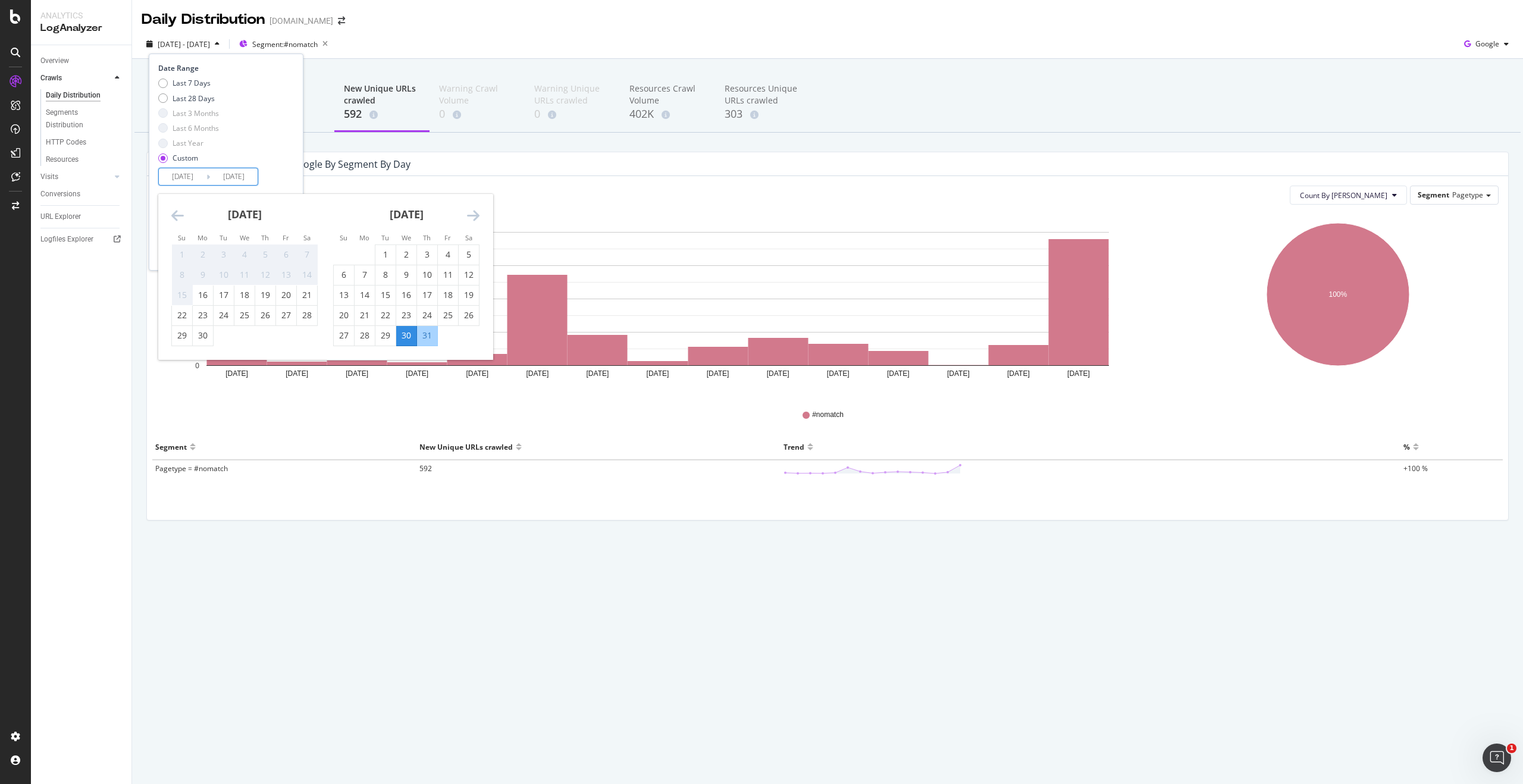
click at [173, 214] on icon "Move backward to switch to the previous month." at bounding box center [177, 215] width 13 height 14
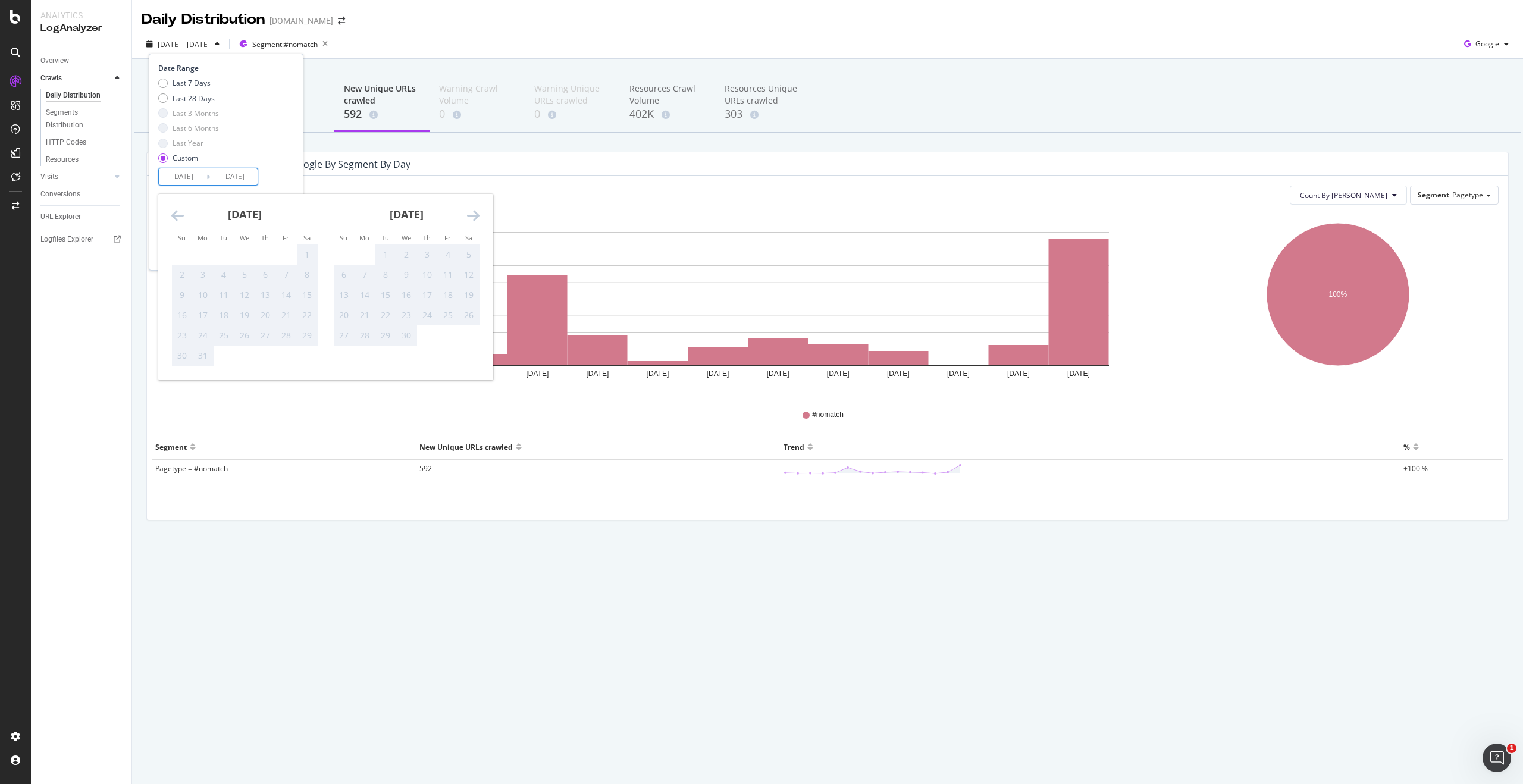
click at [173, 214] on icon "Move backward to switch to the previous month." at bounding box center [177, 215] width 13 height 14
click at [478, 214] on icon "Move forward to switch to the next month." at bounding box center [473, 215] width 13 height 14
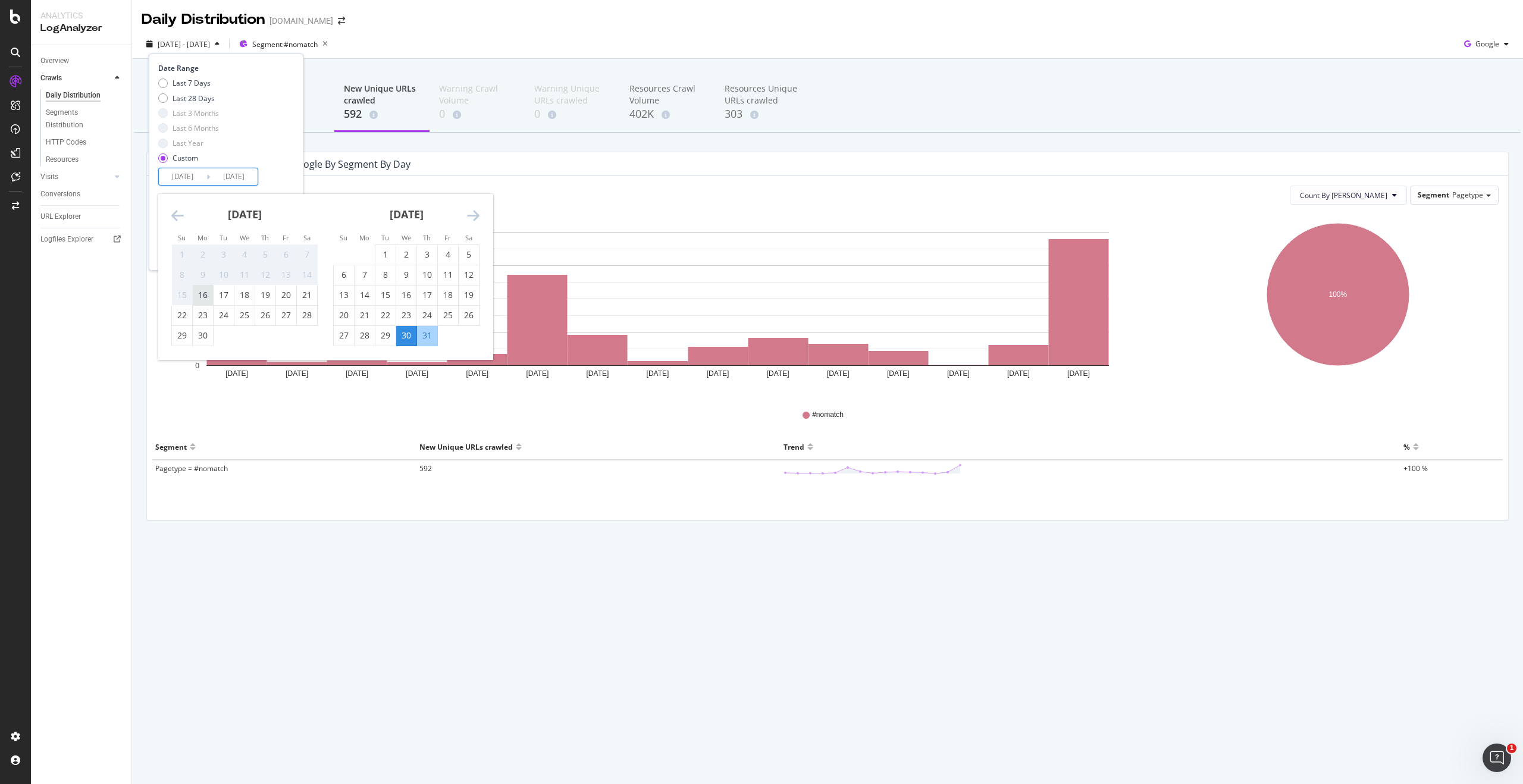
click at [201, 299] on div "16" at bounding box center [203, 294] width 21 height 12
type input "[DATE]"
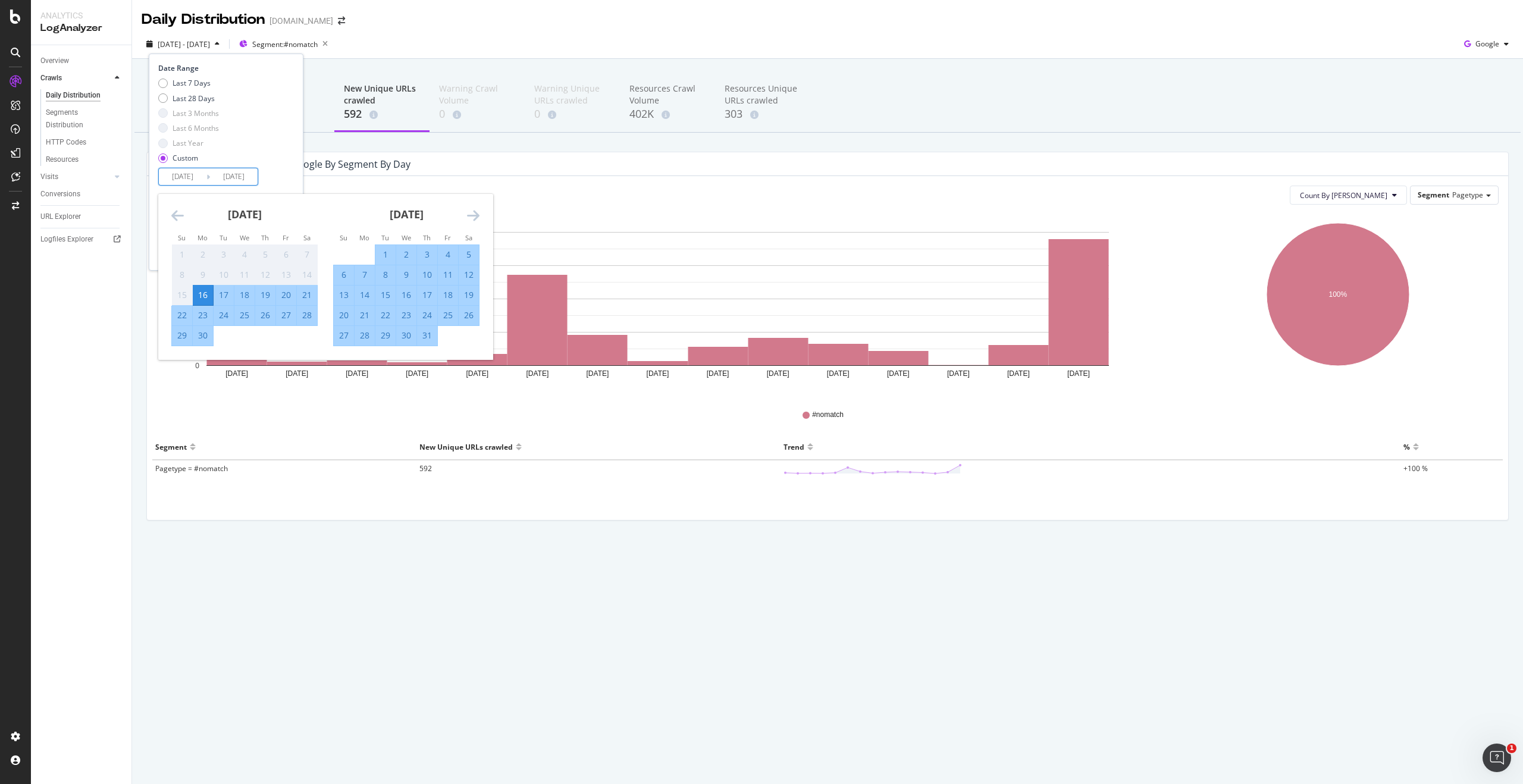
click at [479, 214] on icon "Move forward to switch to the next month." at bounding box center [473, 215] width 13 height 14
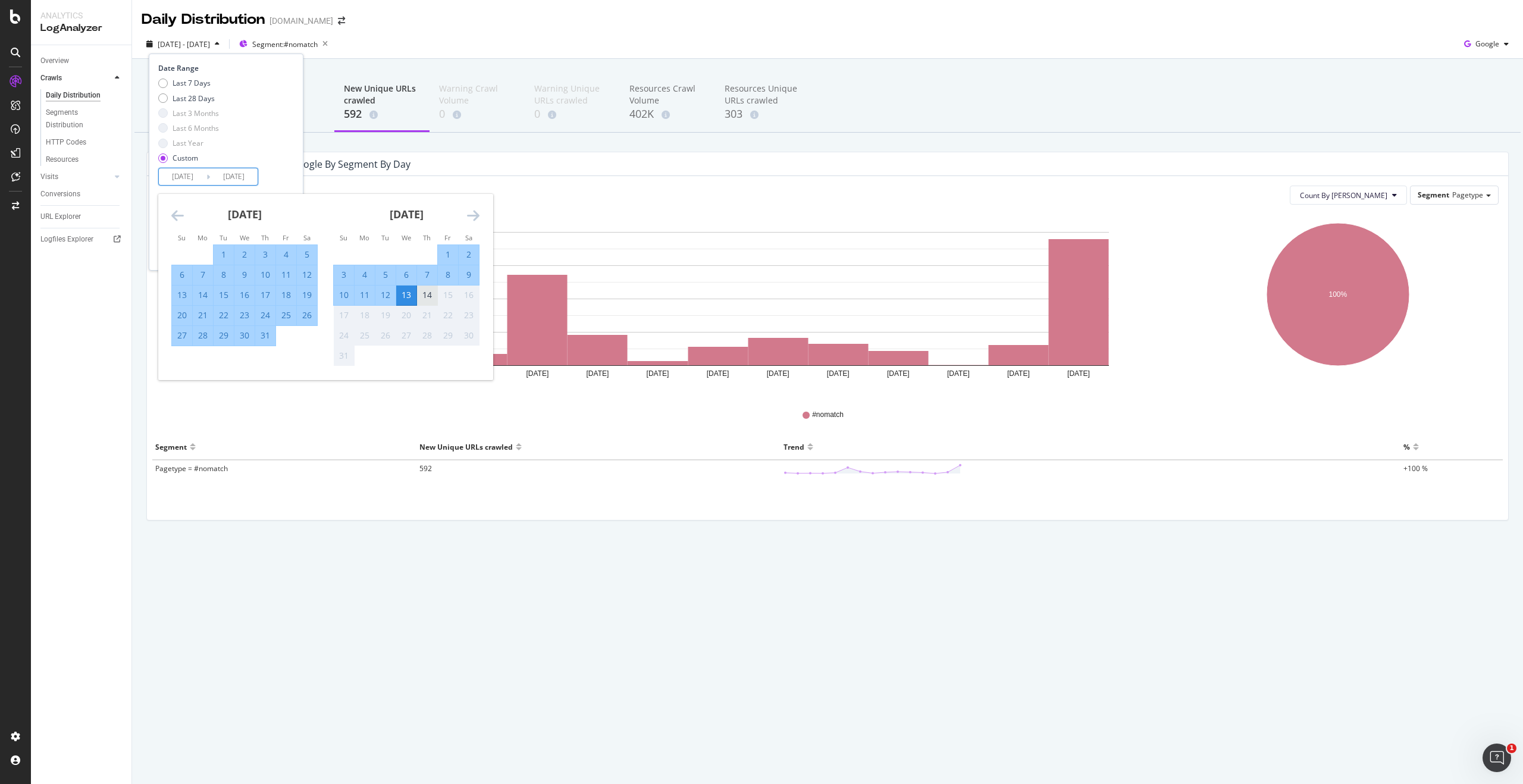
click at [420, 296] on div "14" at bounding box center [427, 294] width 21 height 12
type input "[DATE]"
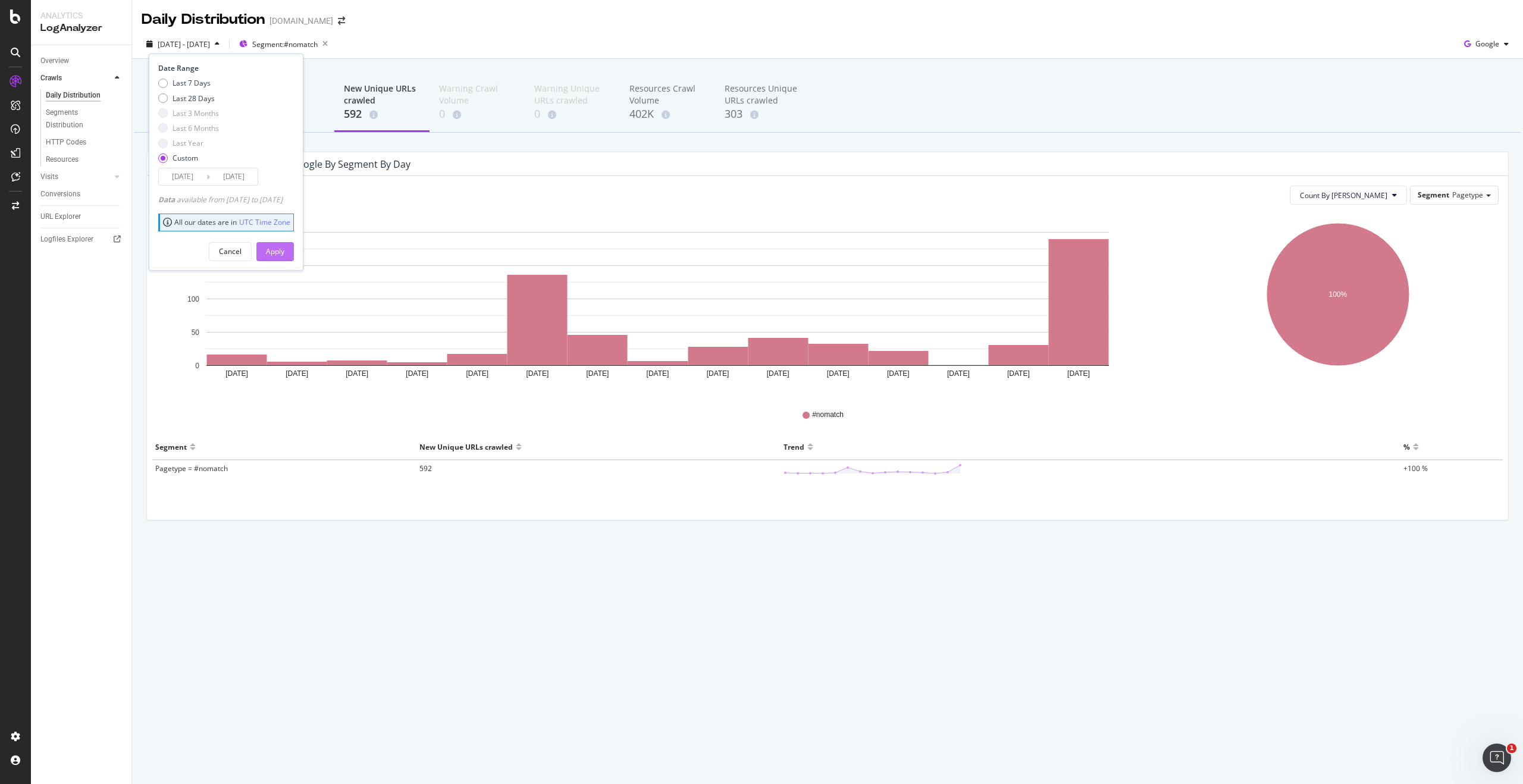
click at [284, 255] on div "Apply" at bounding box center [275, 251] width 18 height 10
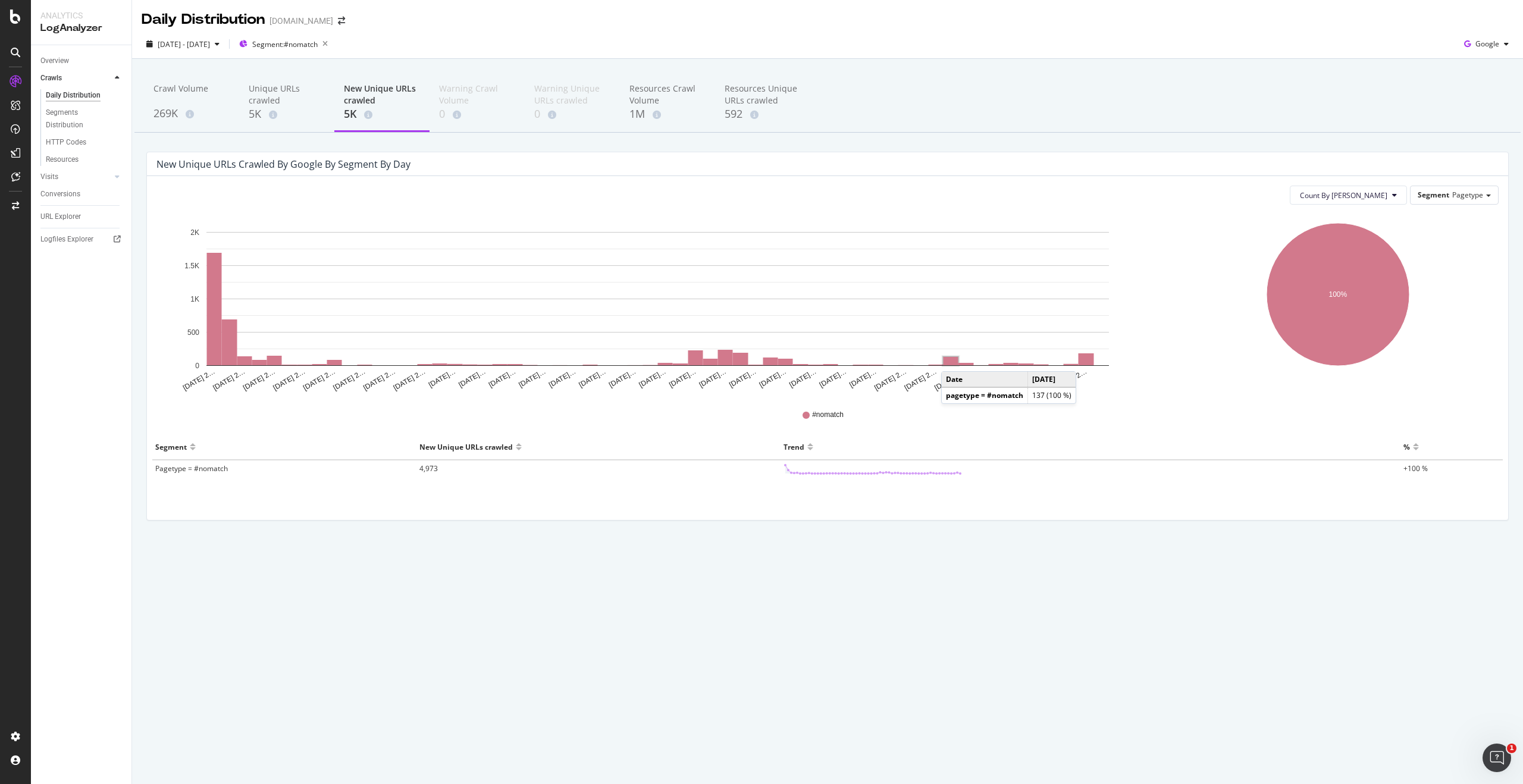
click at [953, 359] on rect "A chart." at bounding box center [951, 361] width 15 height 9
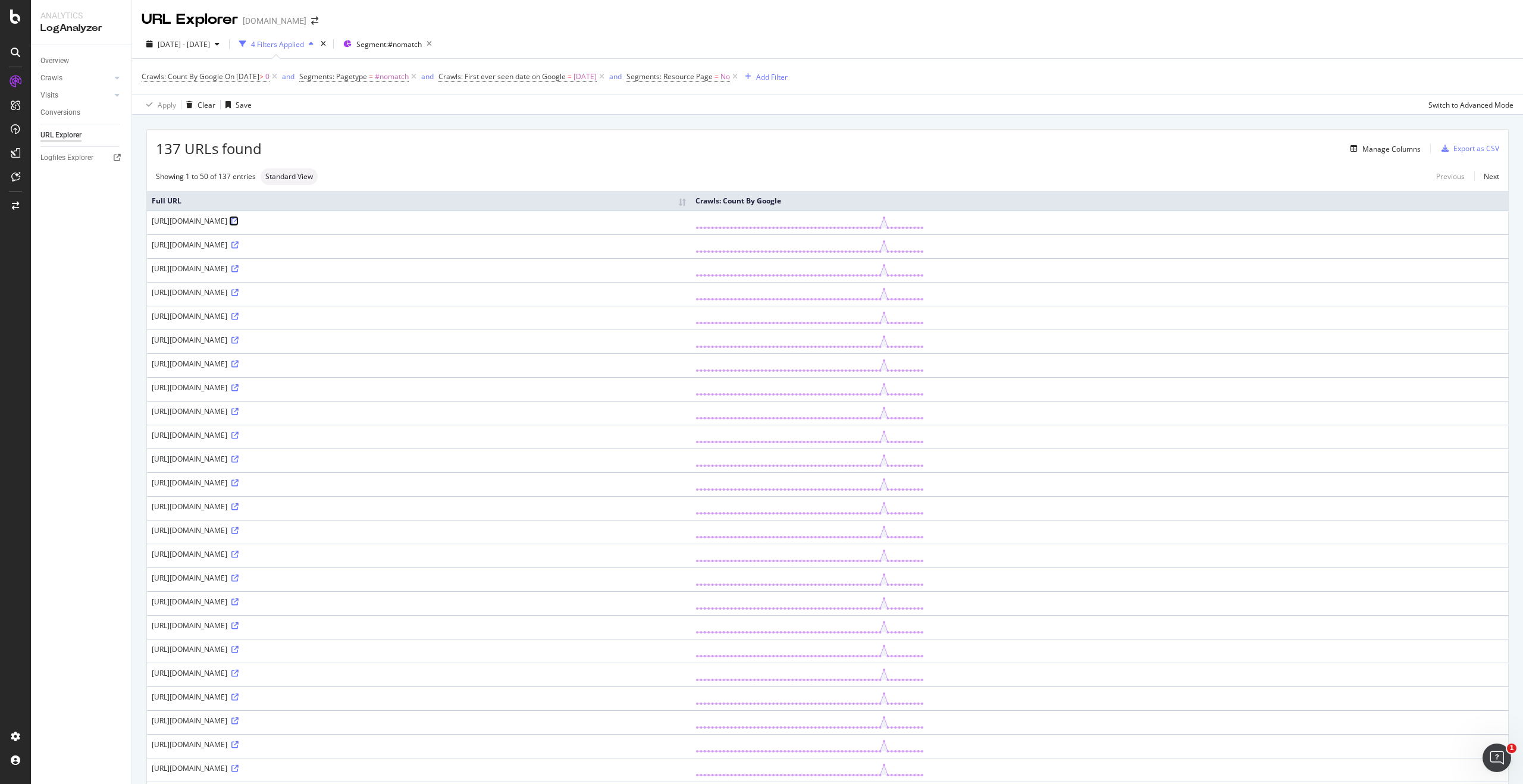
click at [238, 222] on icon at bounding box center [234, 221] width 7 height 7
